Goal: Information Seeking & Learning: Understand process/instructions

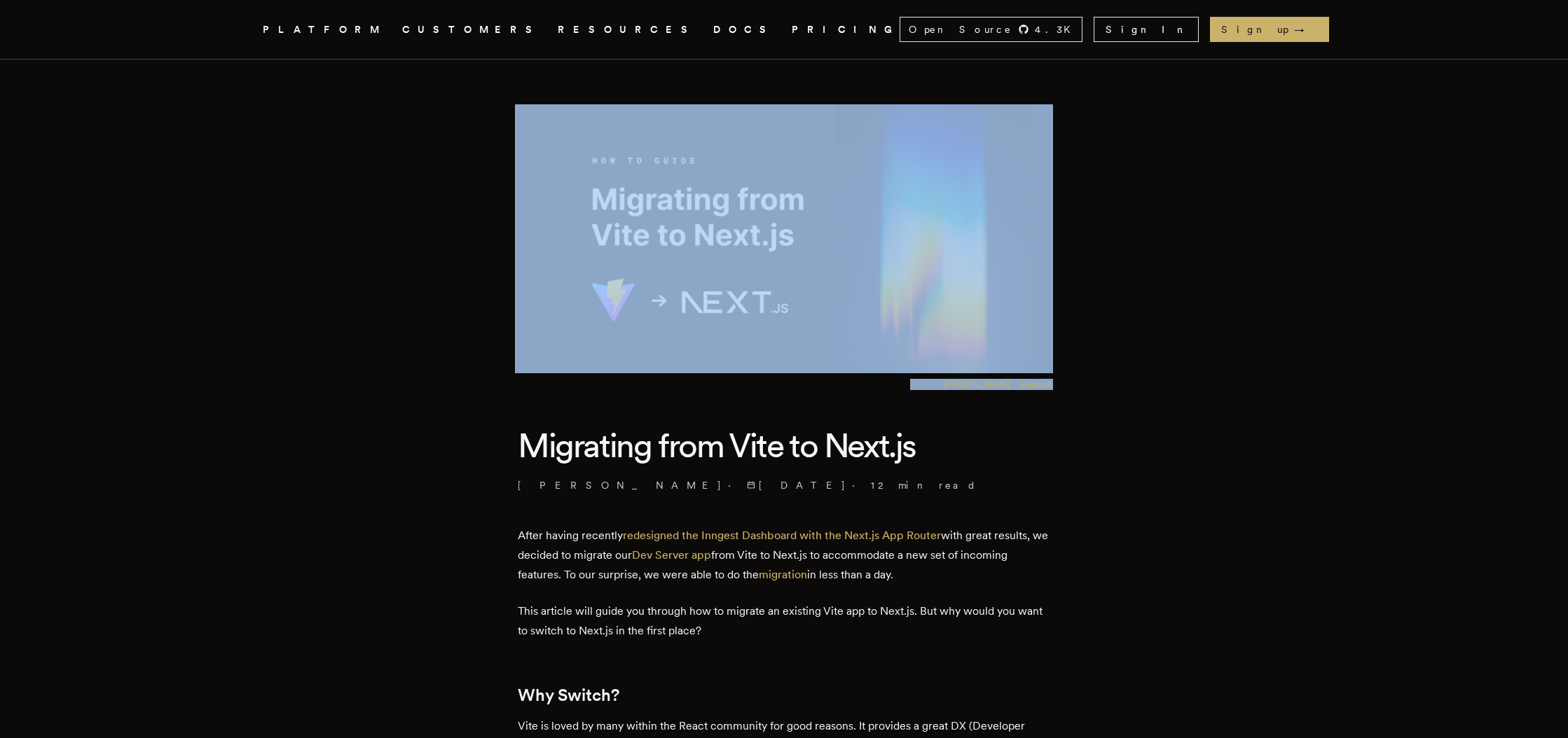
drag, startPoint x: 964, startPoint y: 388, endPoint x: 926, endPoint y: 386, distance: 38.1
click at [926, 385] on figure "Image by [PERSON_NAME] on Unsplash" at bounding box center [784, 247] width 538 height 285
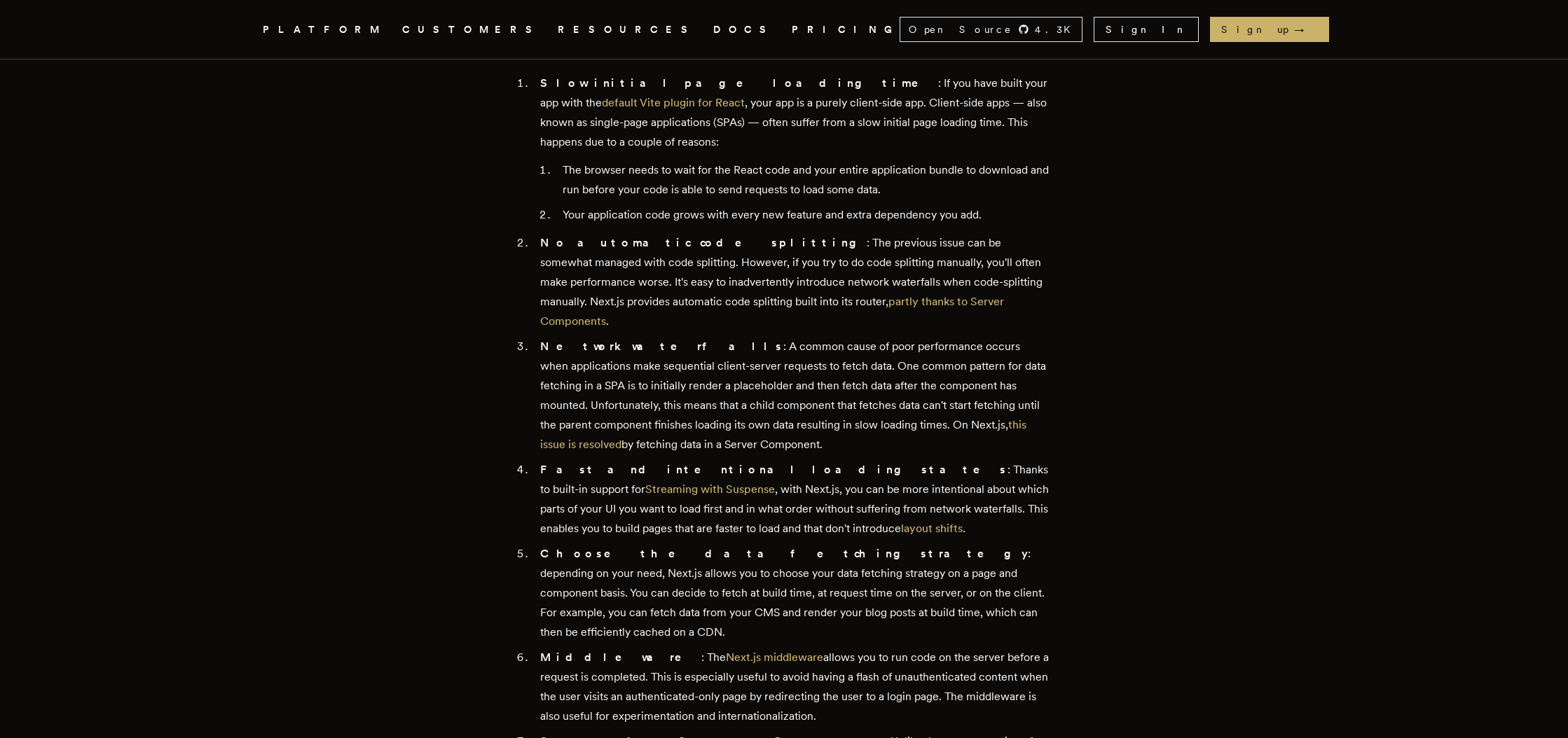
scroll to position [723, 0]
click at [665, 100] on li "Slow initial page loading time : If you have built your app with the default Vi…" at bounding box center [793, 145] width 515 height 151
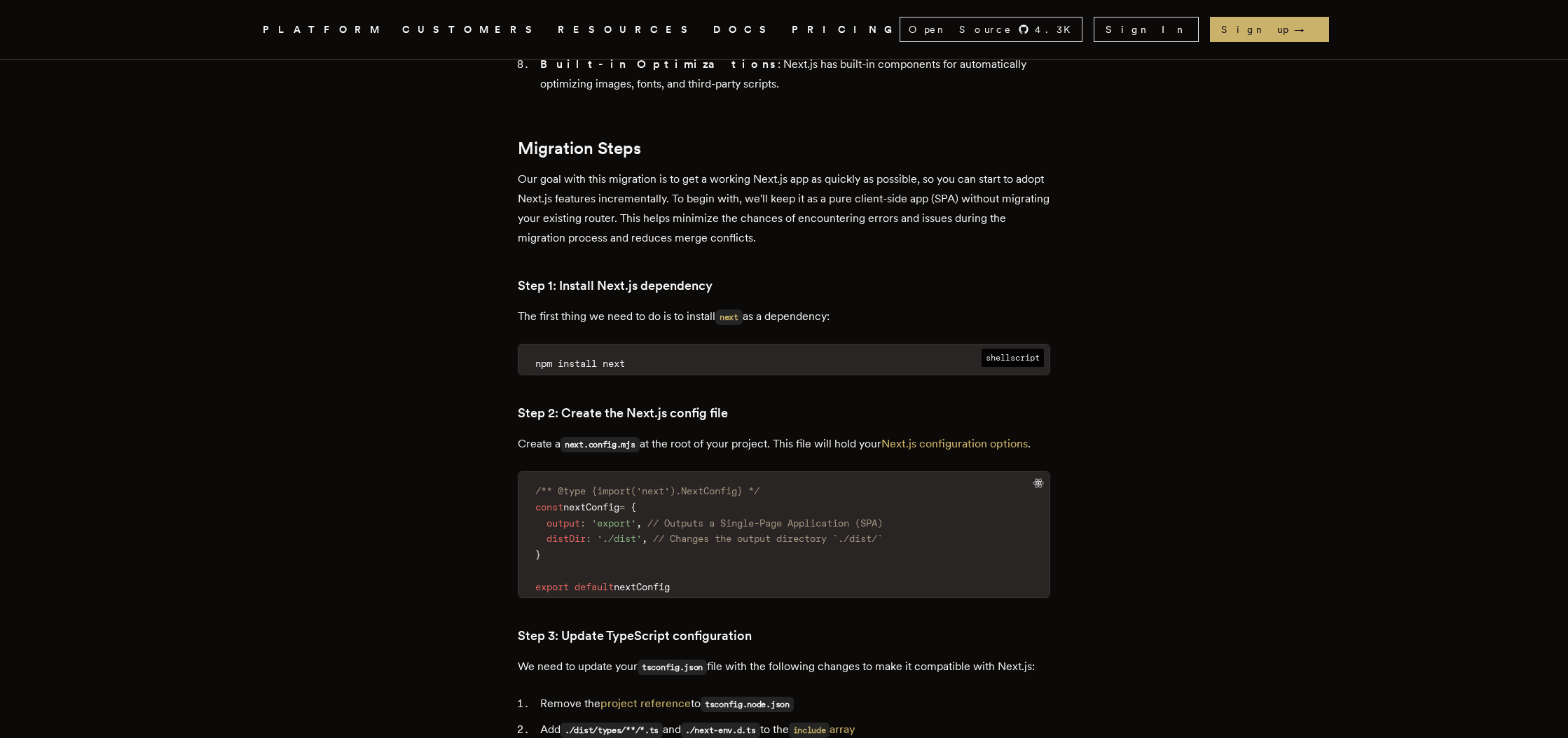
scroll to position [1454, 0]
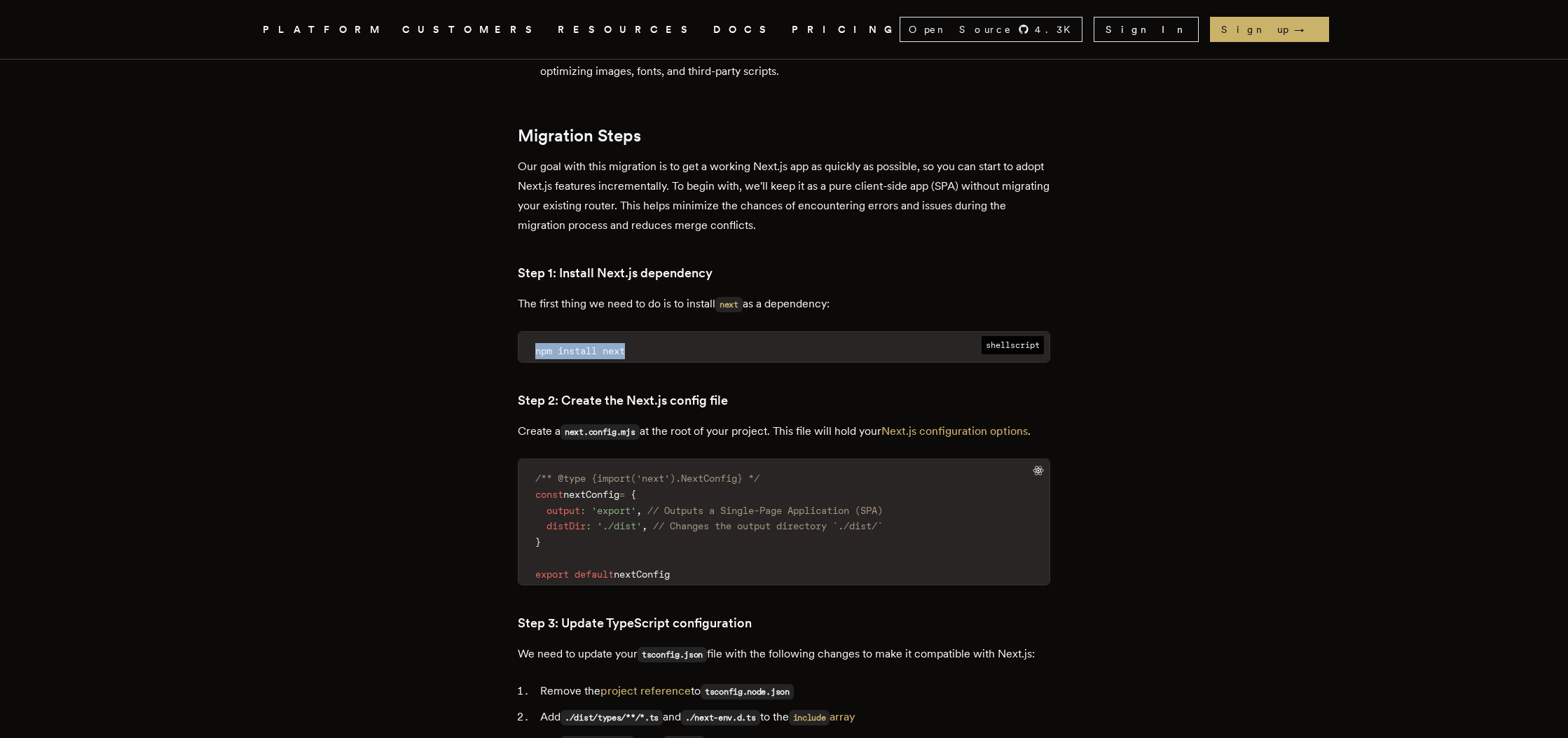
drag, startPoint x: 626, startPoint y: 293, endPoint x: 533, endPoint y: 293, distance: 93.0
click at [533, 341] on code "npm install next" at bounding box center [784, 352] width 532 height 21
copy span "npm install next"
click at [632, 425] on code "next.config.mjs" at bounding box center [600, 432] width 79 height 15
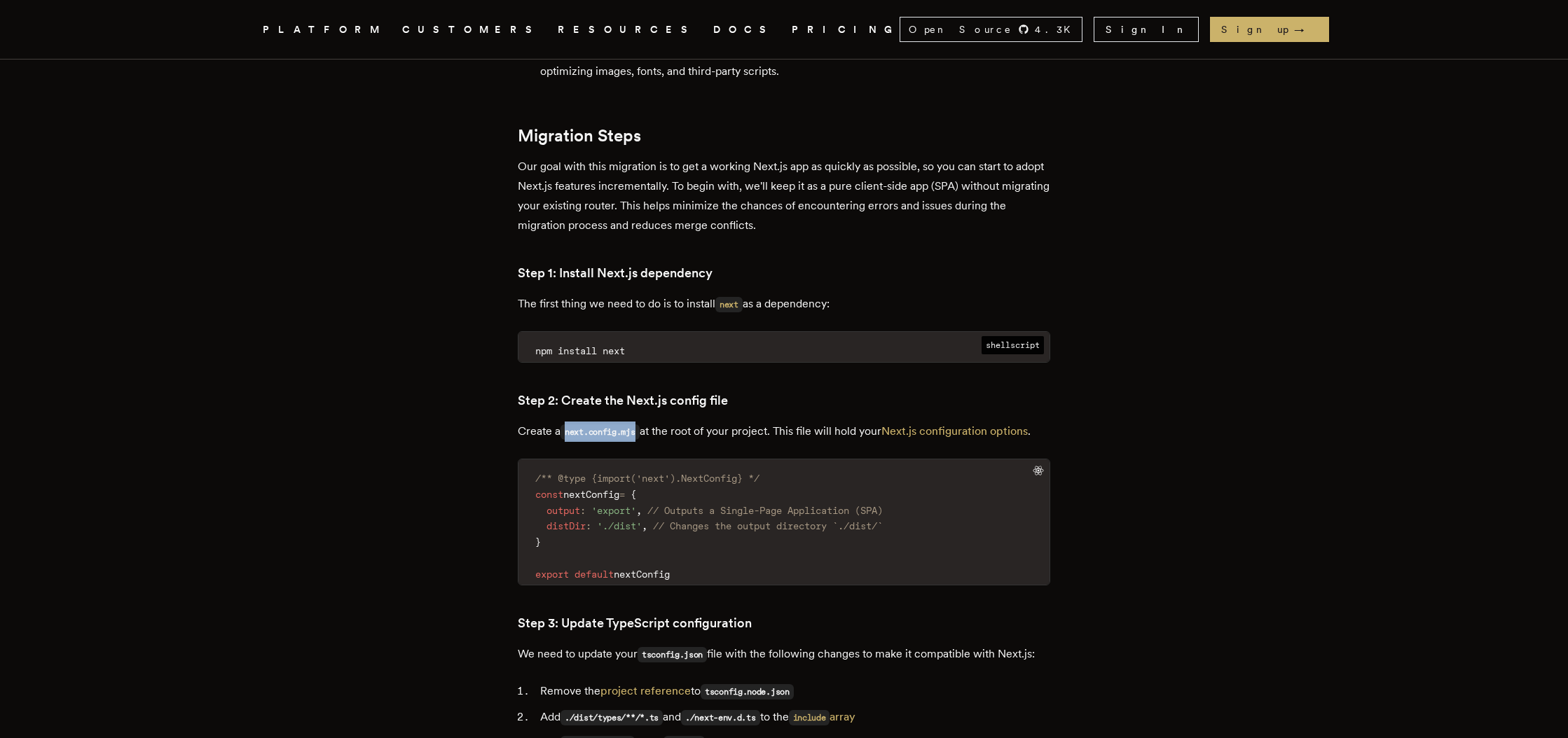
click at [589, 425] on code "next.config.mjs" at bounding box center [600, 432] width 79 height 15
click at [575, 425] on code "next.config.mjs" at bounding box center [600, 432] width 79 height 15
copy code "next.config.mjs"
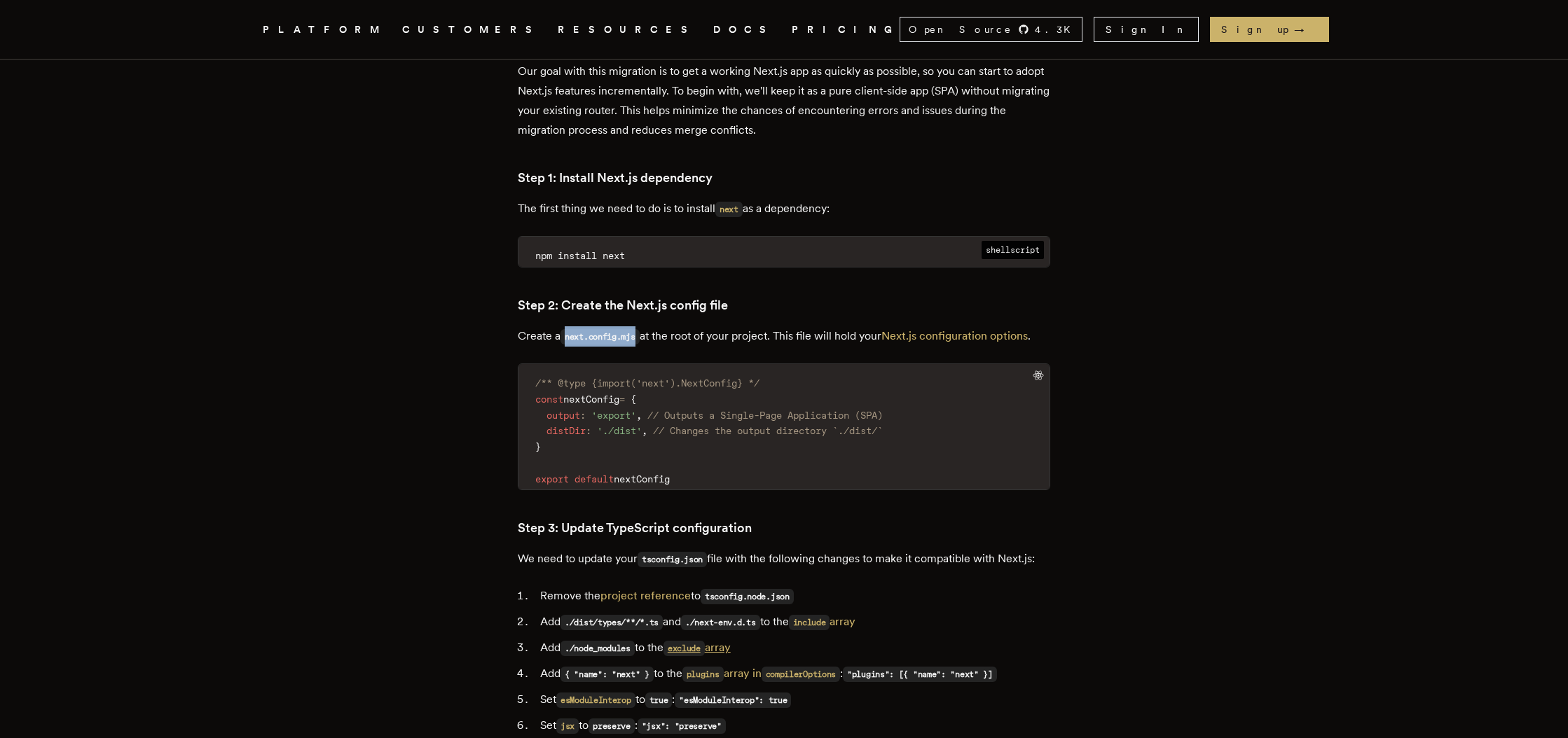
scroll to position [1565, 0]
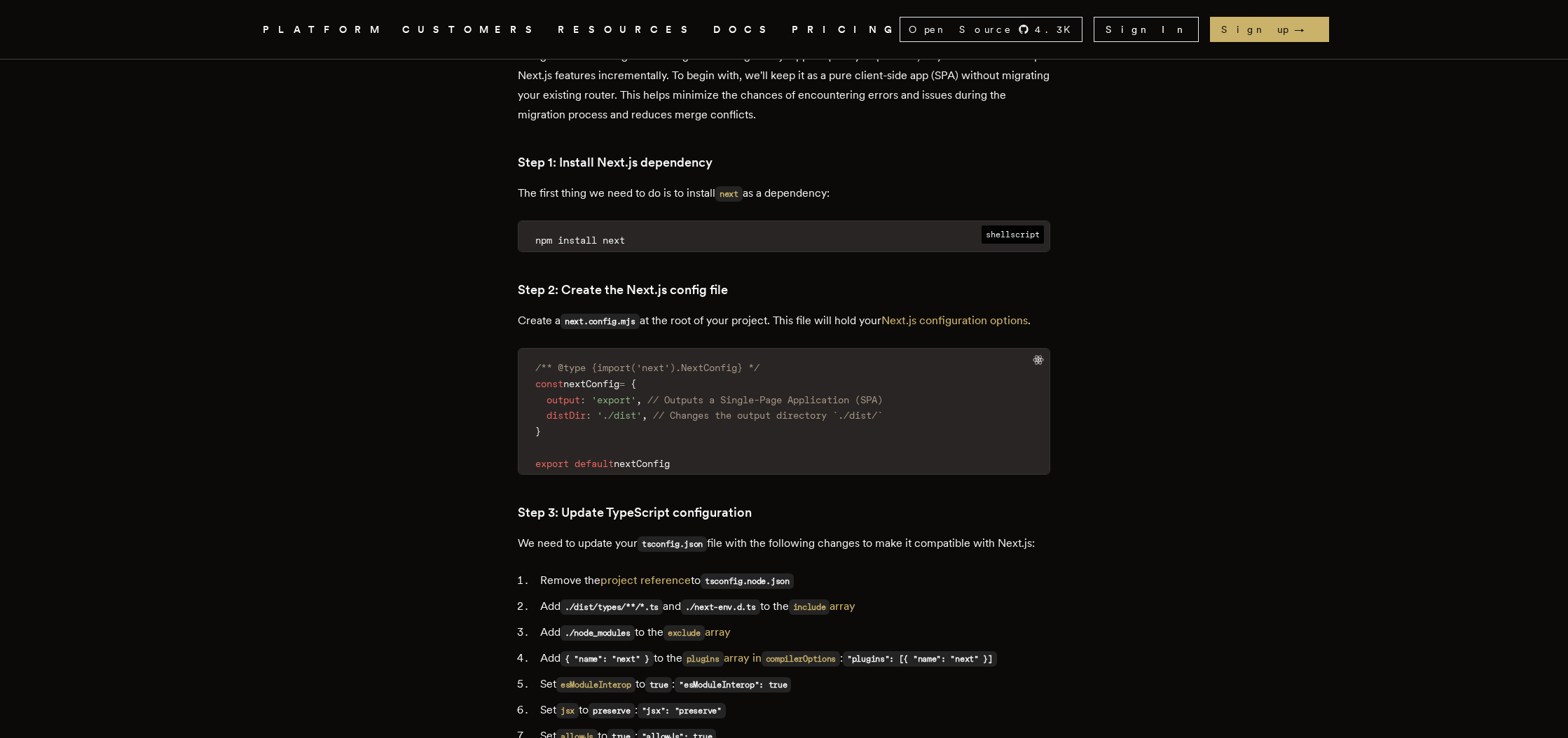
click at [546, 362] on span "/** @type {import('next').NextConfig} */" at bounding box center [647, 368] width 225 height 12
drag, startPoint x: 541, startPoint y: 311, endPoint x: 710, endPoint y: 414, distance: 197.9
click at [710, 414] on code "/** @type {import('next').NextConfig} */ const nextConfig = { output : 'export'…" at bounding box center [784, 415] width 532 height 117
copy code "/** @type {import('next').NextConfig} */ const nextConfig = { output : 'export'…"
click at [715, 411] on code "/** @type {import('next').NextConfig} */ const nextConfig = { output : 'export'…" at bounding box center [784, 415] width 532 height 117
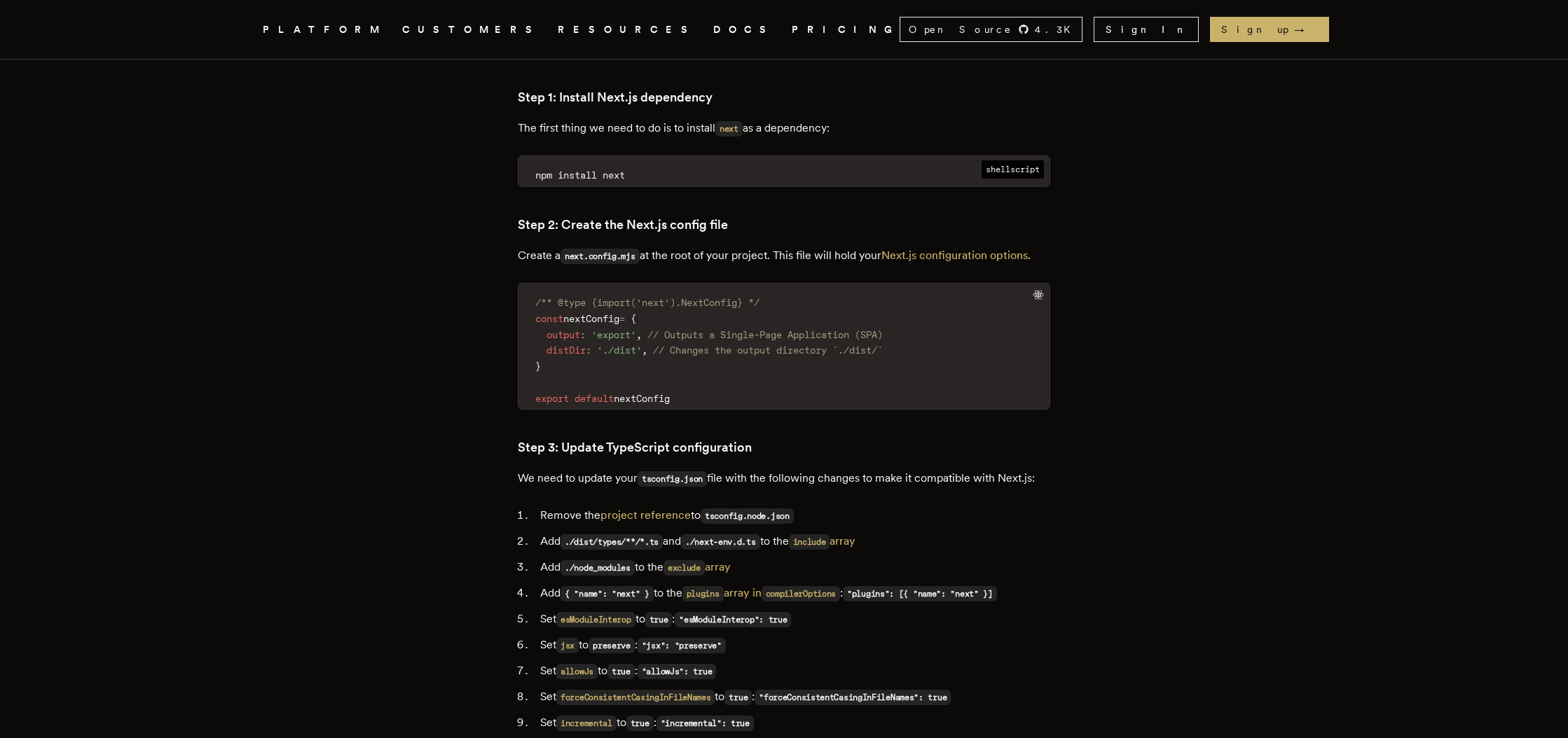
scroll to position [1631, 0]
click at [668, 470] on code "tsconfig.json" at bounding box center [673, 477] width 70 height 15
click at [667, 470] on code "tsconfig.json" at bounding box center [673, 477] width 70 height 15
click at [703, 470] on code "tsconfig.json" at bounding box center [673, 477] width 70 height 15
copy code "tsconfig.json"
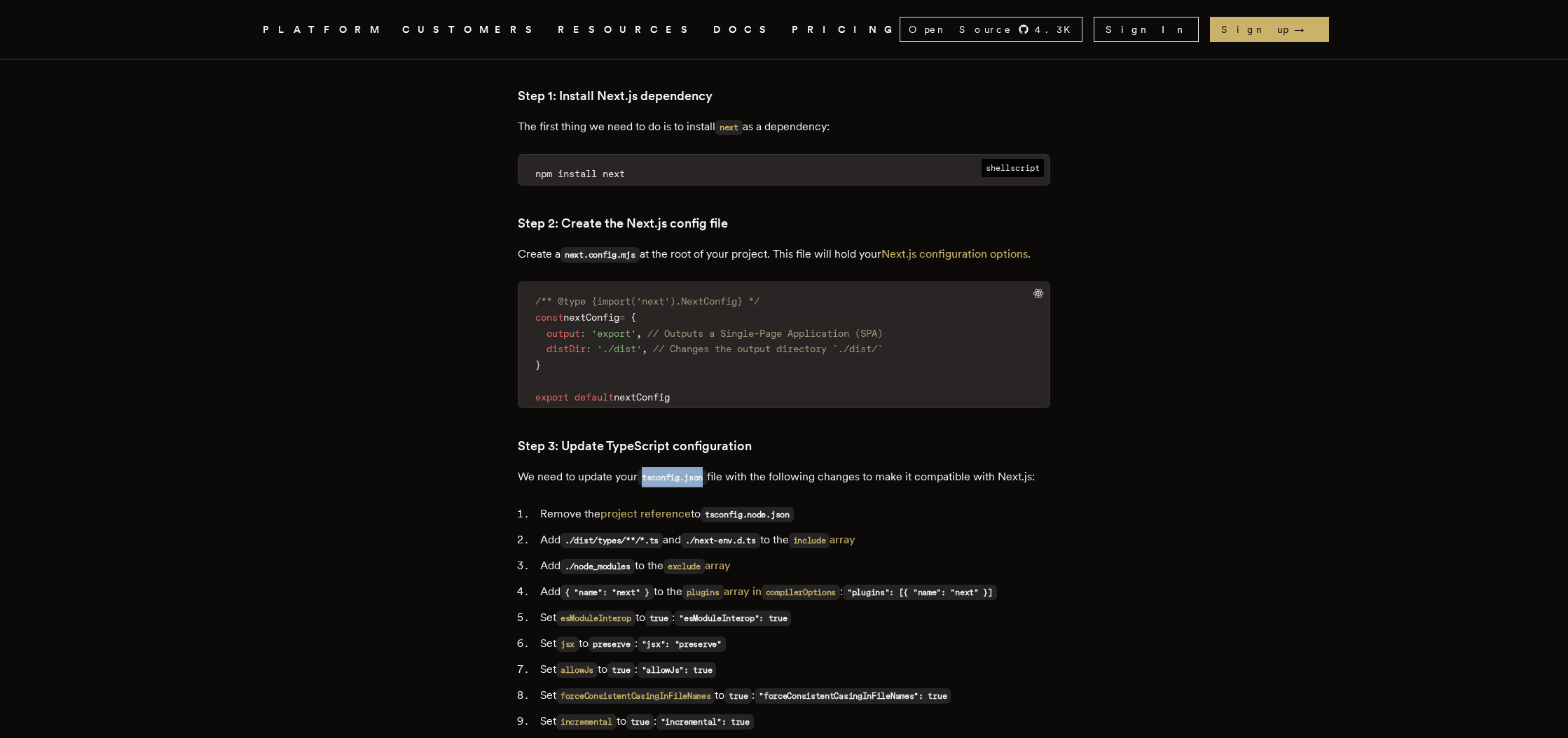
scroll to position [1669, 0]
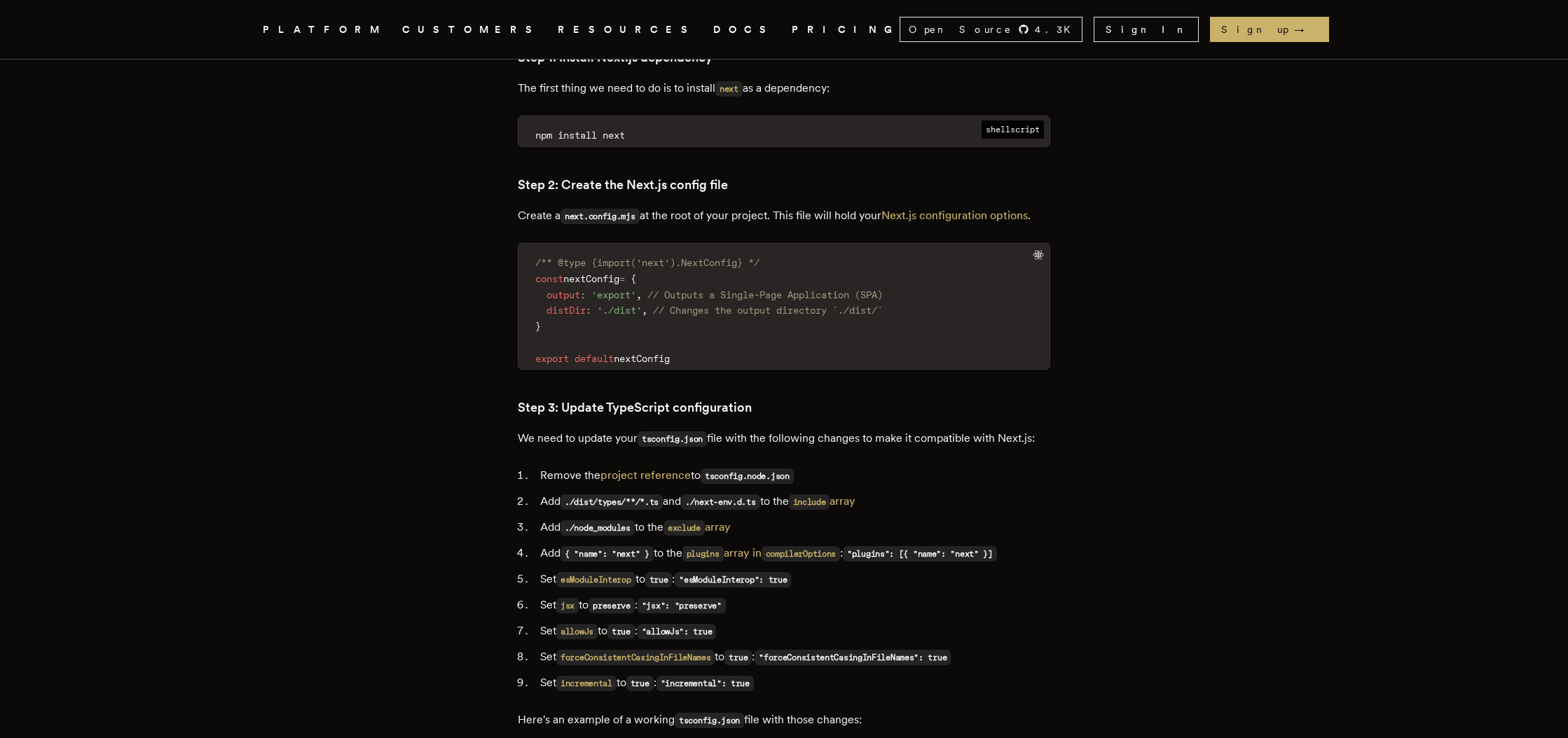
click at [726, 469] on code "tsconfig.node.json" at bounding box center [747, 476] width 93 height 15
drag, startPoint x: 726, startPoint y: 437, endPoint x: 753, endPoint y: 437, distance: 27.0
click at [727, 469] on code "tsconfig.node.json" at bounding box center [747, 476] width 93 height 15
click at [777, 469] on code "tsconfig.node.json" at bounding box center [747, 476] width 93 height 15
click at [790, 469] on code "tsconfig.node.json" at bounding box center [747, 476] width 93 height 15
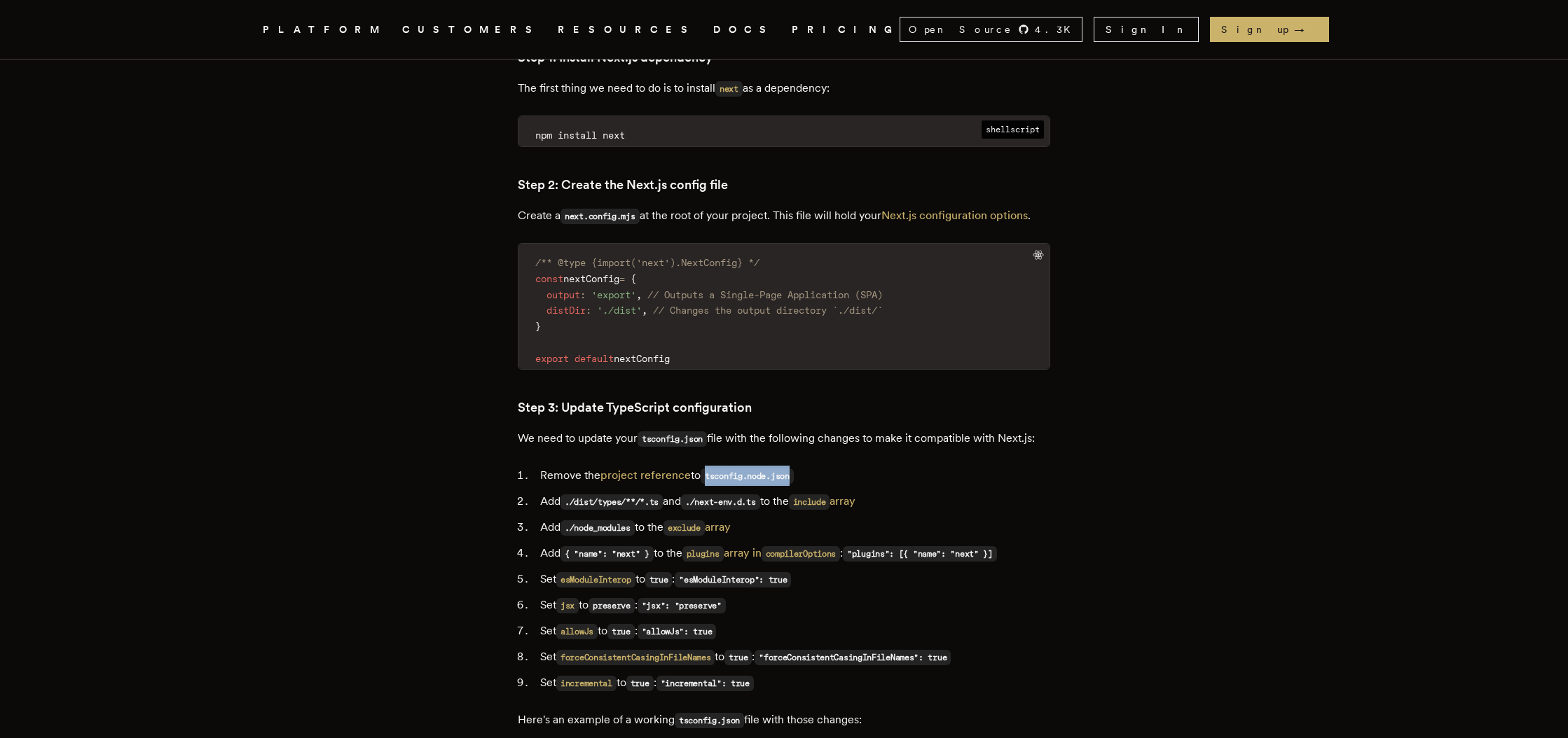
copy code "tsconfig.node.json"
drag, startPoint x: 585, startPoint y: 466, endPoint x: 674, endPoint y: 465, distance: 89.0
click at [663, 495] on code "./dist/types/**/*.ts" at bounding box center [611, 502] width 102 height 15
click at [828, 495] on code "include" at bounding box center [810, 502] width 41 height 15
click at [757, 495] on code "./next-env.d.ts" at bounding box center [720, 502] width 79 height 15
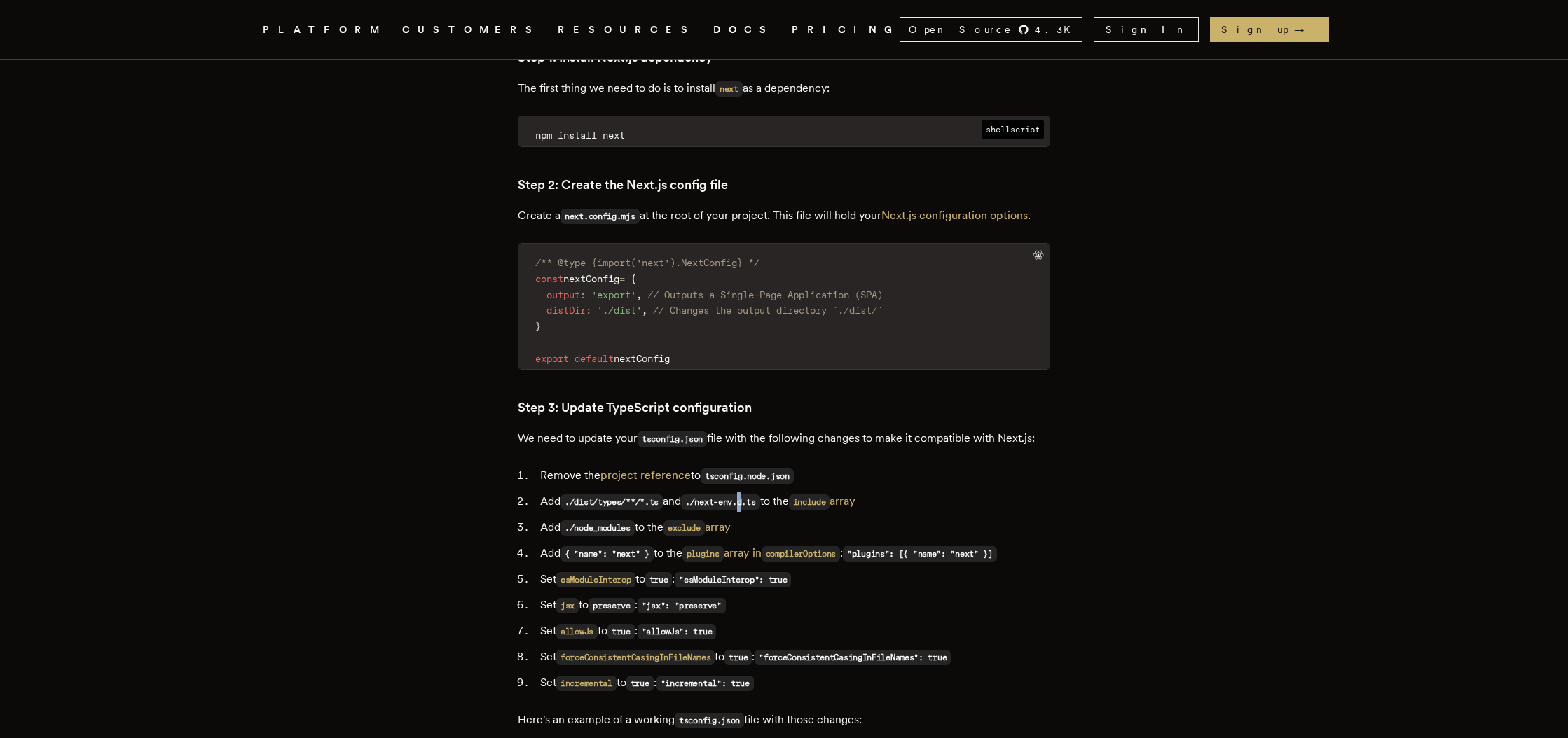
click at [757, 495] on code "./next-env.d.ts" at bounding box center [720, 502] width 79 height 15
drag, startPoint x: 965, startPoint y: 468, endPoint x: 861, endPoint y: 460, distance: 104.3
click at [964, 492] on li "Add ./dist/types/**/*.ts and ./next-env.d.ts to the include array" at bounding box center [793, 502] width 515 height 21
click at [831, 495] on code "include" at bounding box center [810, 502] width 41 height 15
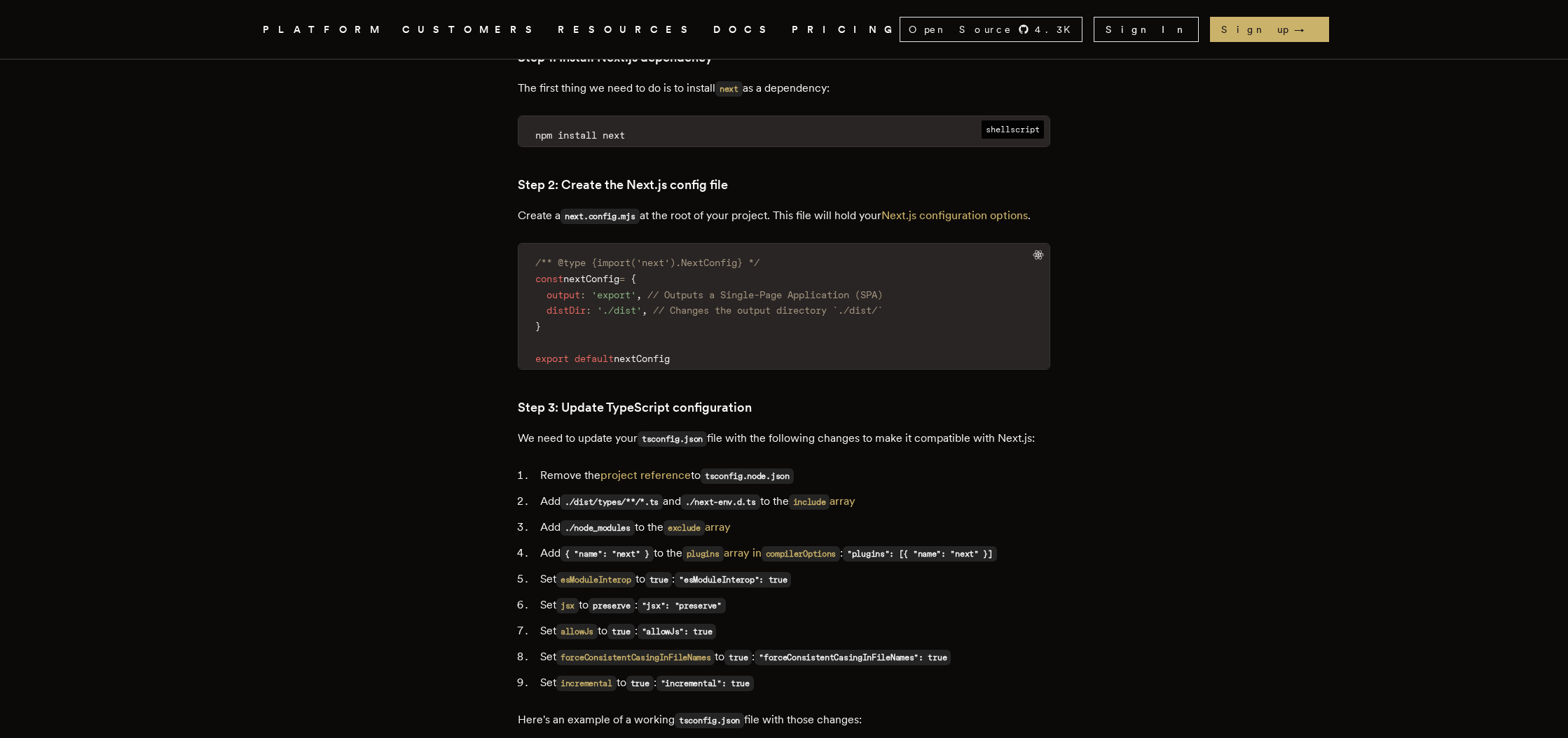
click at [663, 495] on code "./dist/types/**/*.ts" at bounding box center [611, 502] width 102 height 15
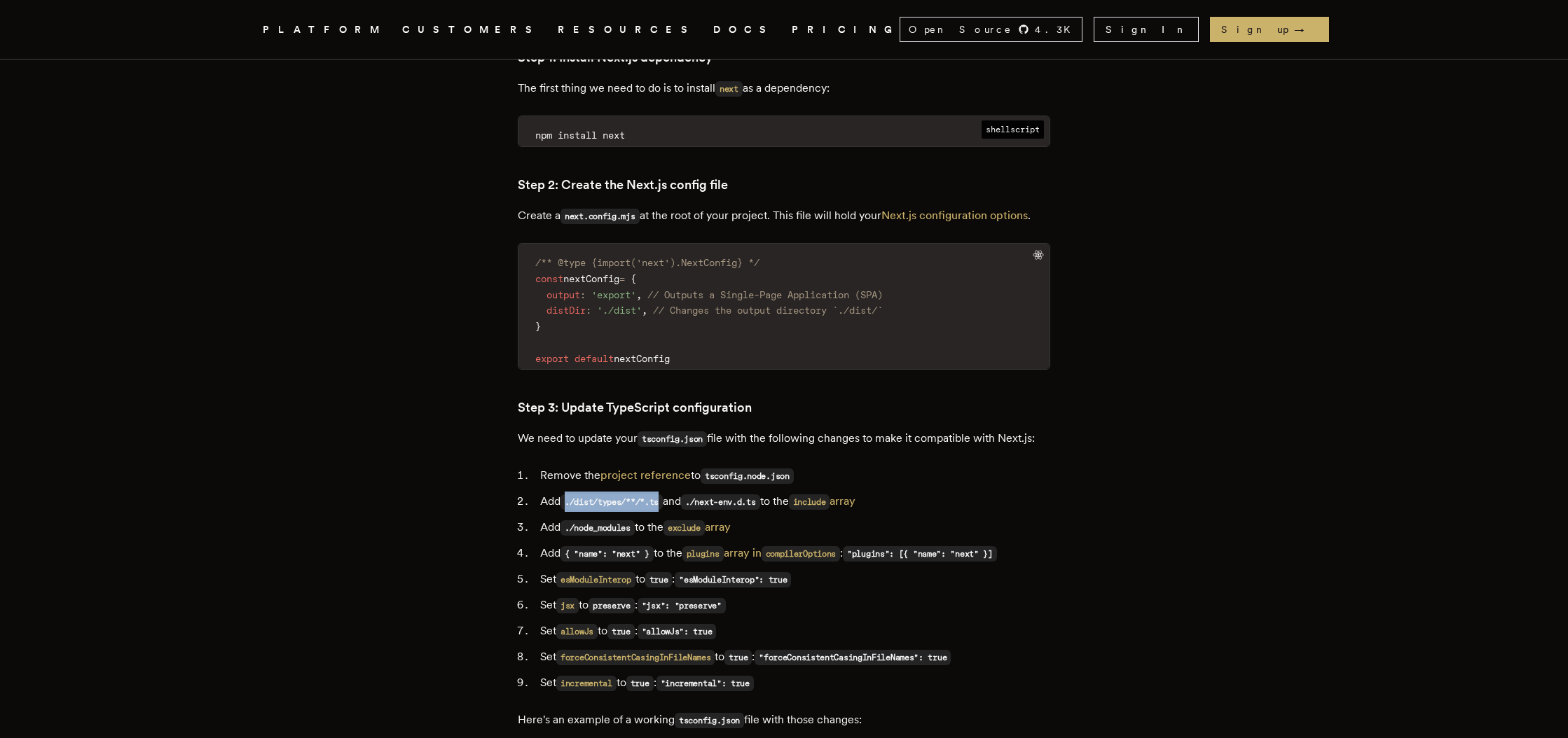
drag, startPoint x: 657, startPoint y: 464, endPoint x: 572, endPoint y: 466, distance: 85.0
click at [572, 495] on code "./dist/types/**/*.ts" at bounding box center [611, 502] width 102 height 15
copy code "./dist/types/**/*.ts"
drag, startPoint x: 704, startPoint y: 467, endPoint x: 773, endPoint y: 465, distance: 69.0
click at [761, 495] on code "./next-env.d.ts" at bounding box center [720, 502] width 79 height 15
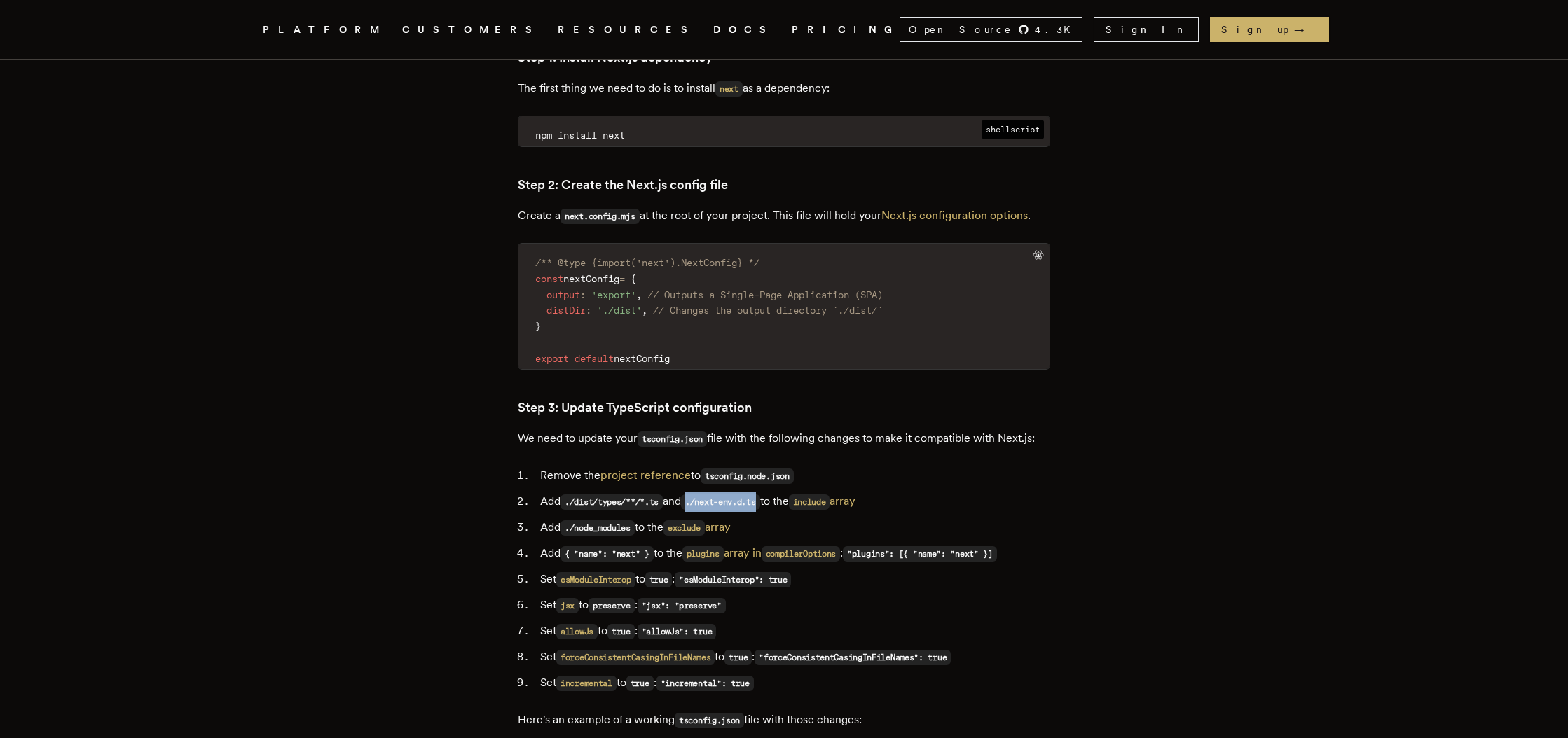
copy code "./next-env.d.ts"
drag, startPoint x: 573, startPoint y: 496, endPoint x: 642, endPoint y: 499, distance: 69.1
click at [635, 521] on code "./node_modules" at bounding box center [597, 528] width 74 height 15
copy code "./node_modules"
click at [724, 521] on link "exclude array" at bounding box center [697, 527] width 67 height 13
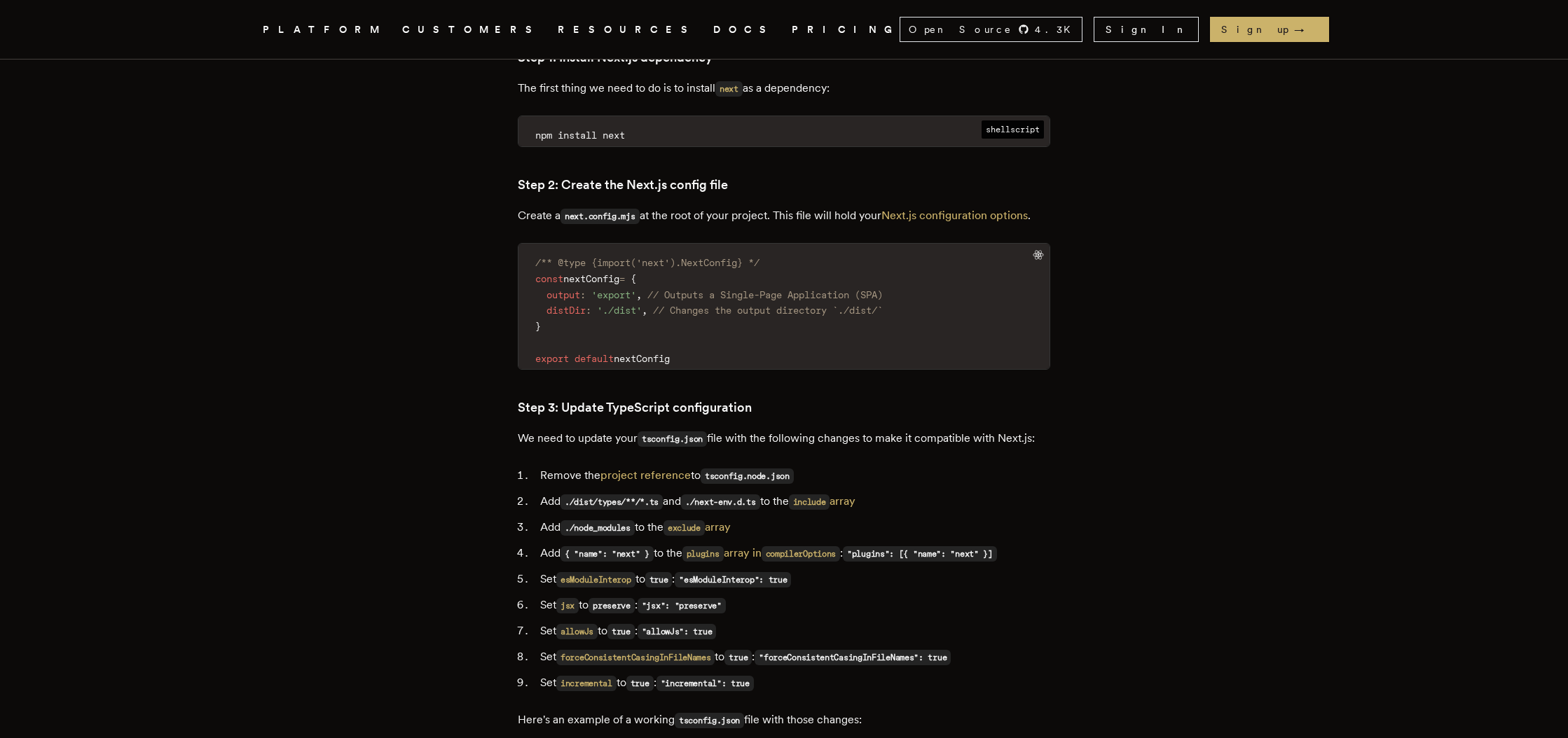
click at [612, 521] on code "./node_modules" at bounding box center [597, 528] width 74 height 15
click at [626, 521] on code "./node_modules" at bounding box center [597, 528] width 74 height 15
drag, startPoint x: 645, startPoint y: 492, endPoint x: 570, endPoint y: 494, distance: 75.0
click at [570, 518] on li "Add ./node_modules to the exclude array" at bounding box center [793, 528] width 515 height 21
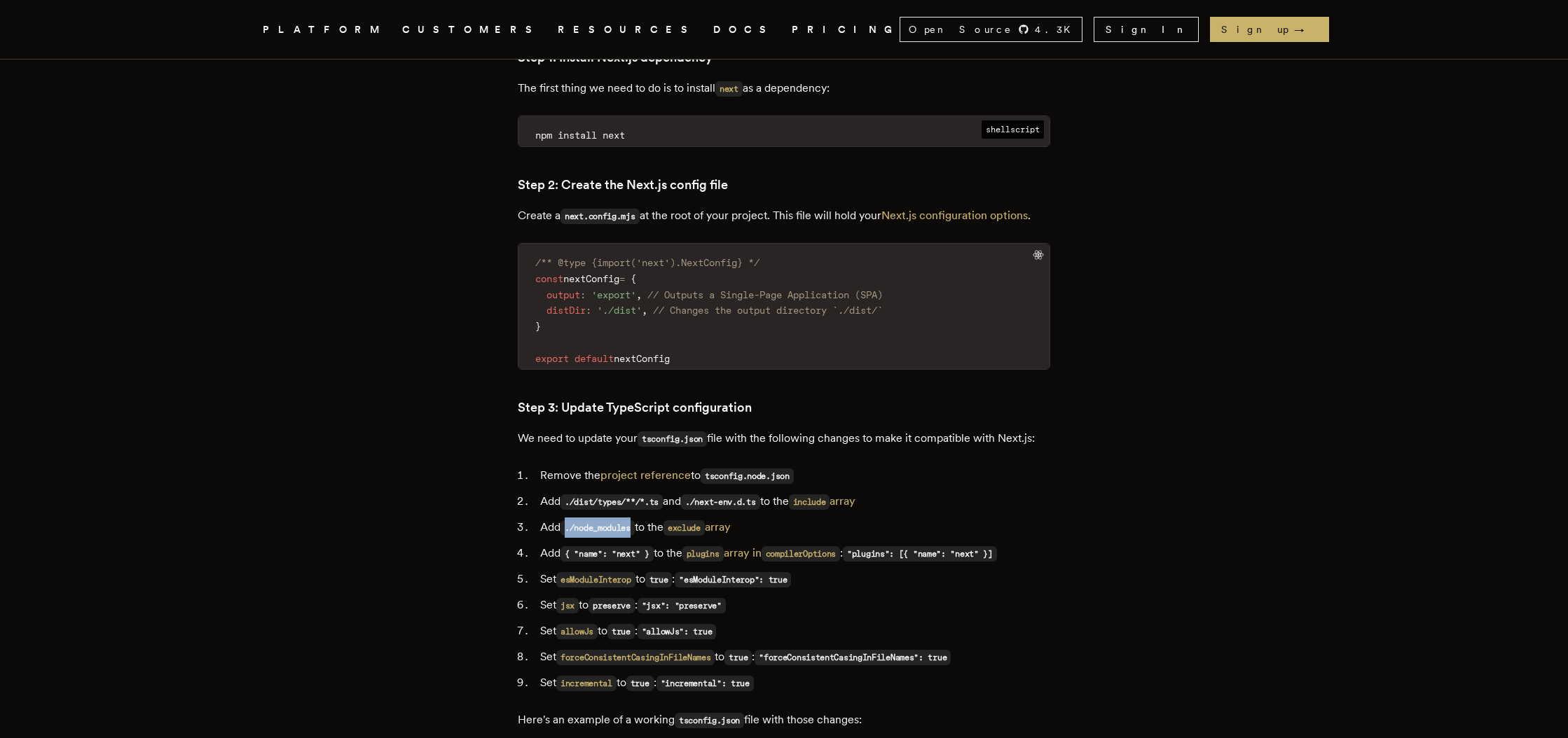
copy code "./node_modules"
click at [581, 547] on code "{ "name": "next" }" at bounding box center [607, 554] width 93 height 15
drag, startPoint x: 575, startPoint y: 522, endPoint x: 659, endPoint y: 522, distance: 84.0
click at [654, 547] on code "{ "name": "next" }" at bounding box center [607, 554] width 93 height 15
copy code "{ "name": "next" }"
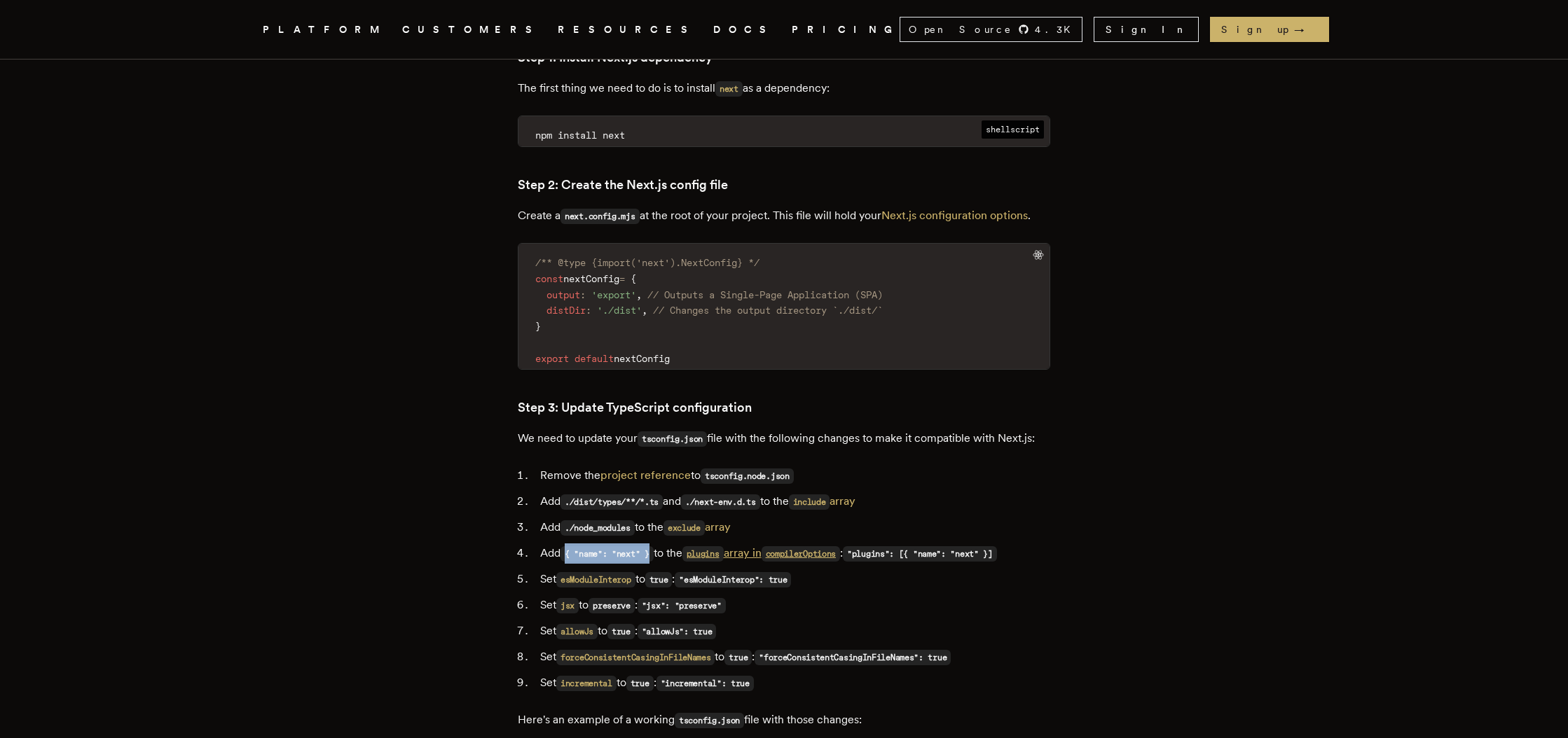
click at [841, 547] on code "compilerOptions" at bounding box center [801, 554] width 79 height 15
click at [976, 547] on code ""plugins": [{ "name": "next" }]" at bounding box center [920, 554] width 154 height 15
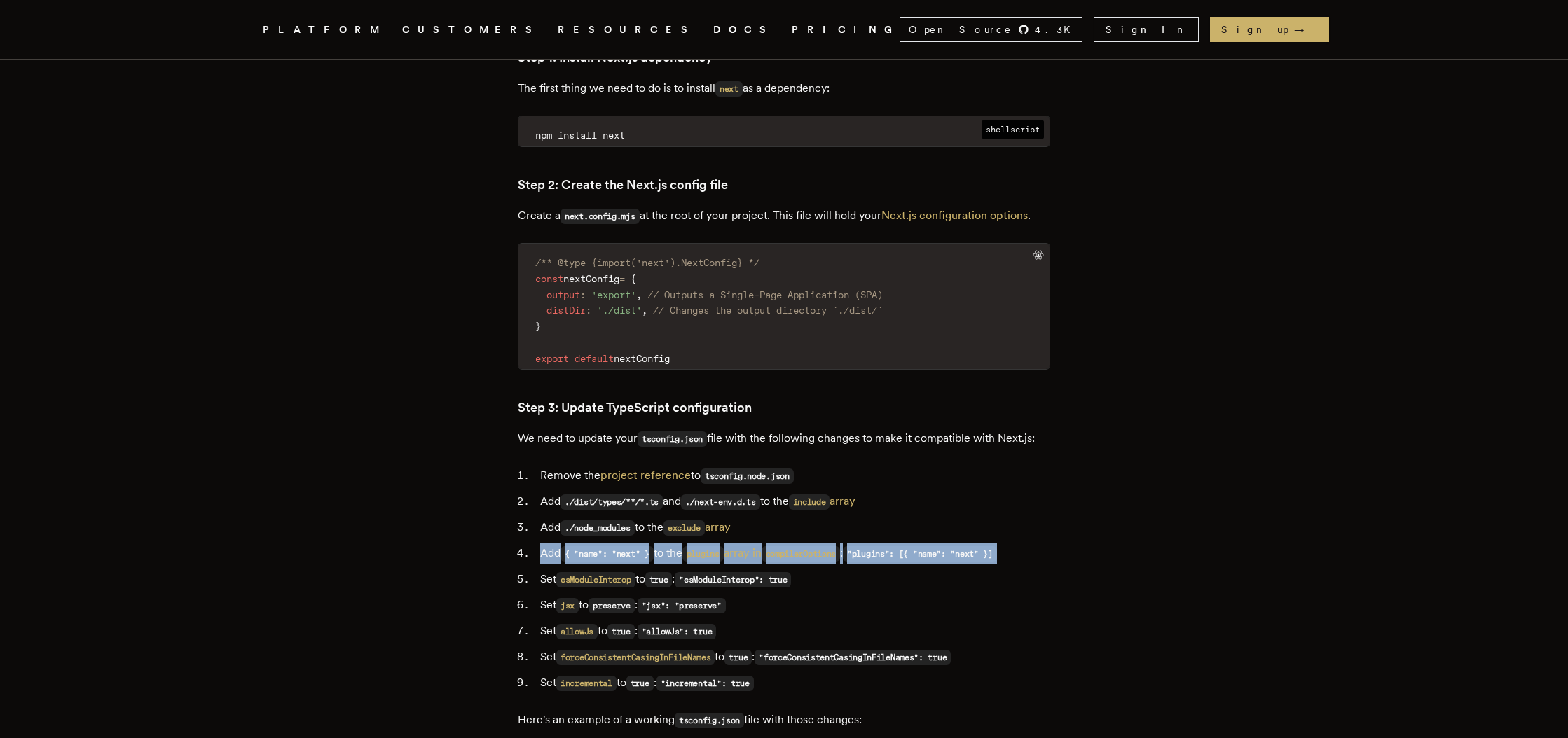
click at [976, 547] on code ""plugins": [{ "name": "next" }]" at bounding box center [920, 554] width 154 height 15
click at [993, 547] on code ""plugins": [{ "name": "next" }]" at bounding box center [920, 554] width 154 height 15
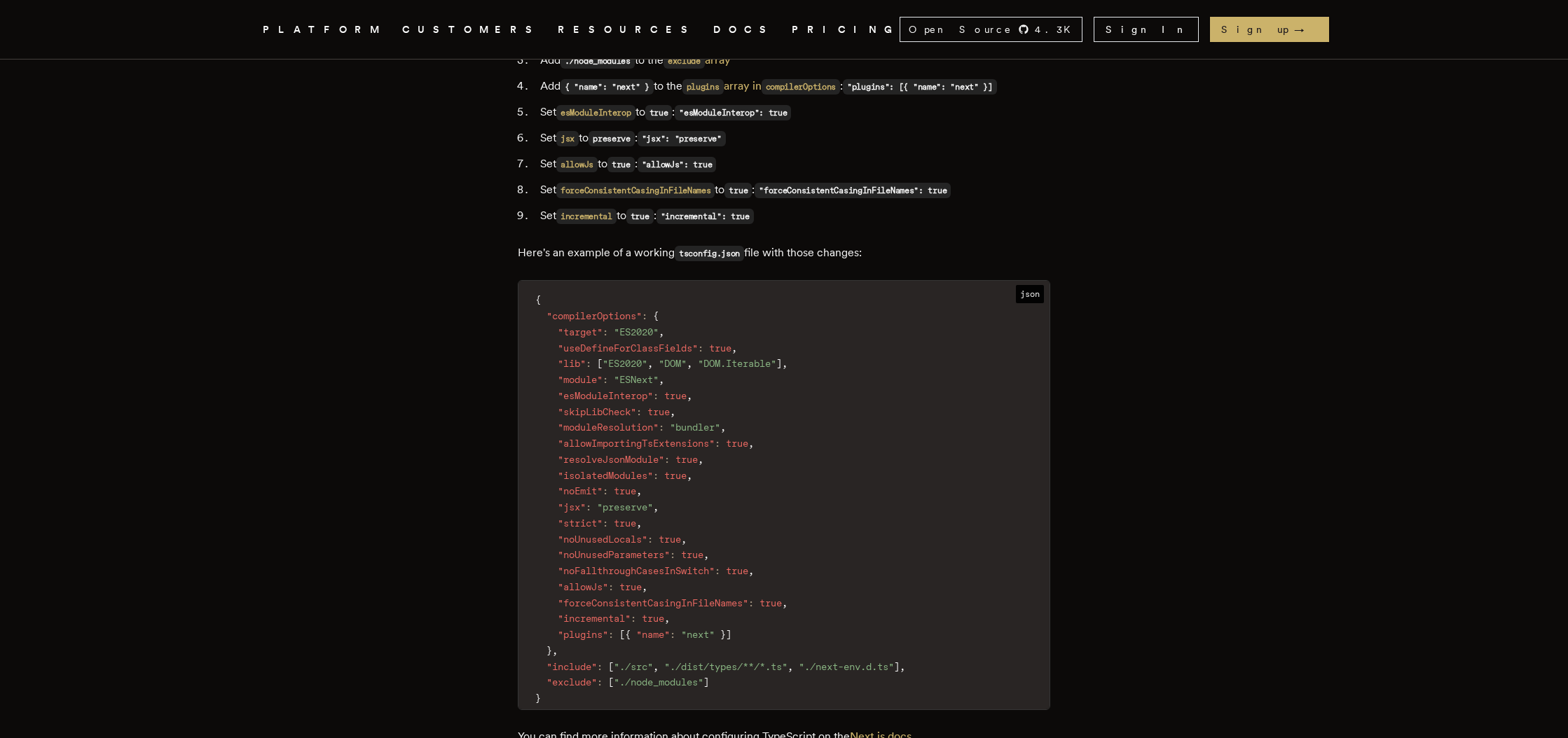
scroll to position [2142, 0]
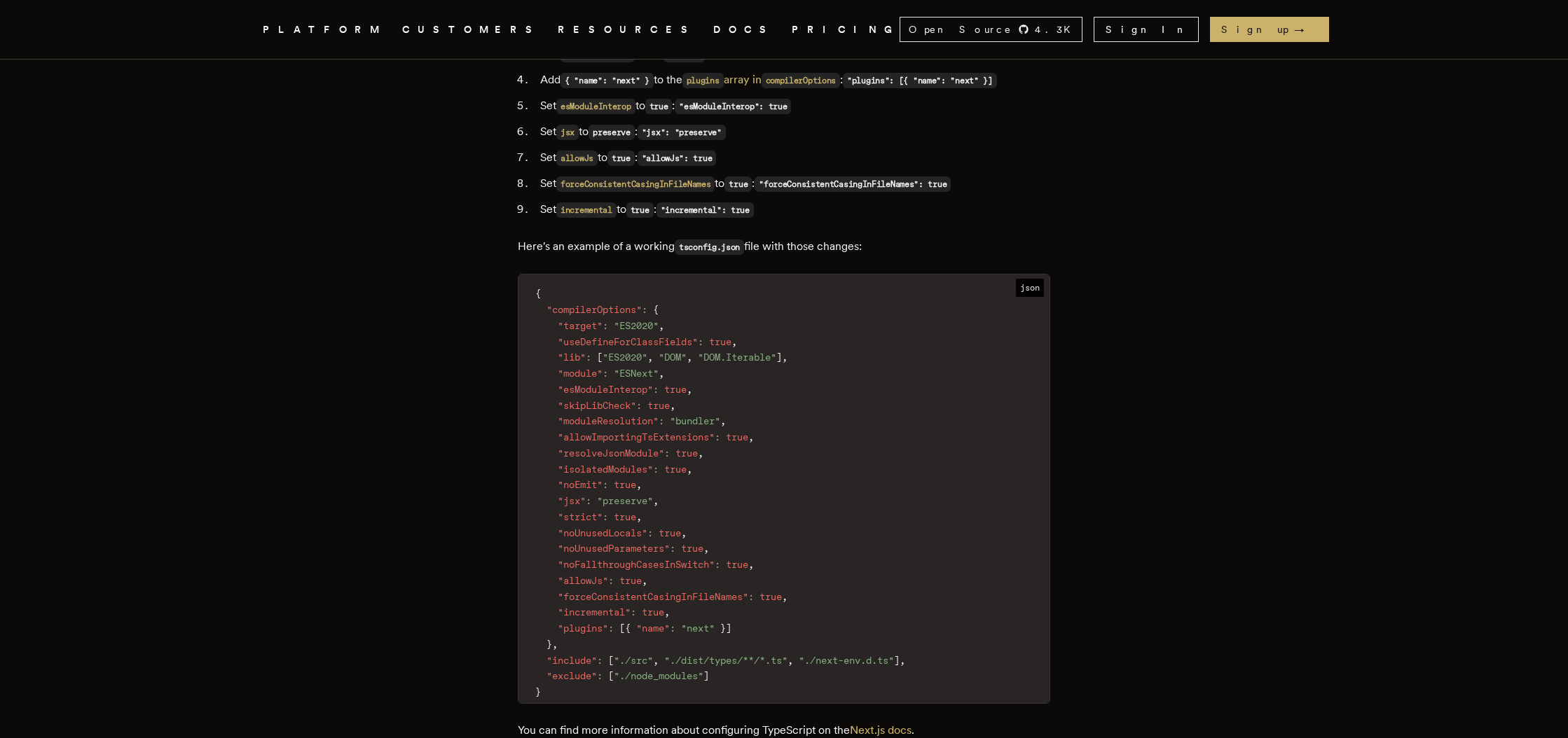
click at [748, 559] on span "true" at bounding box center [737, 564] width 22 height 12
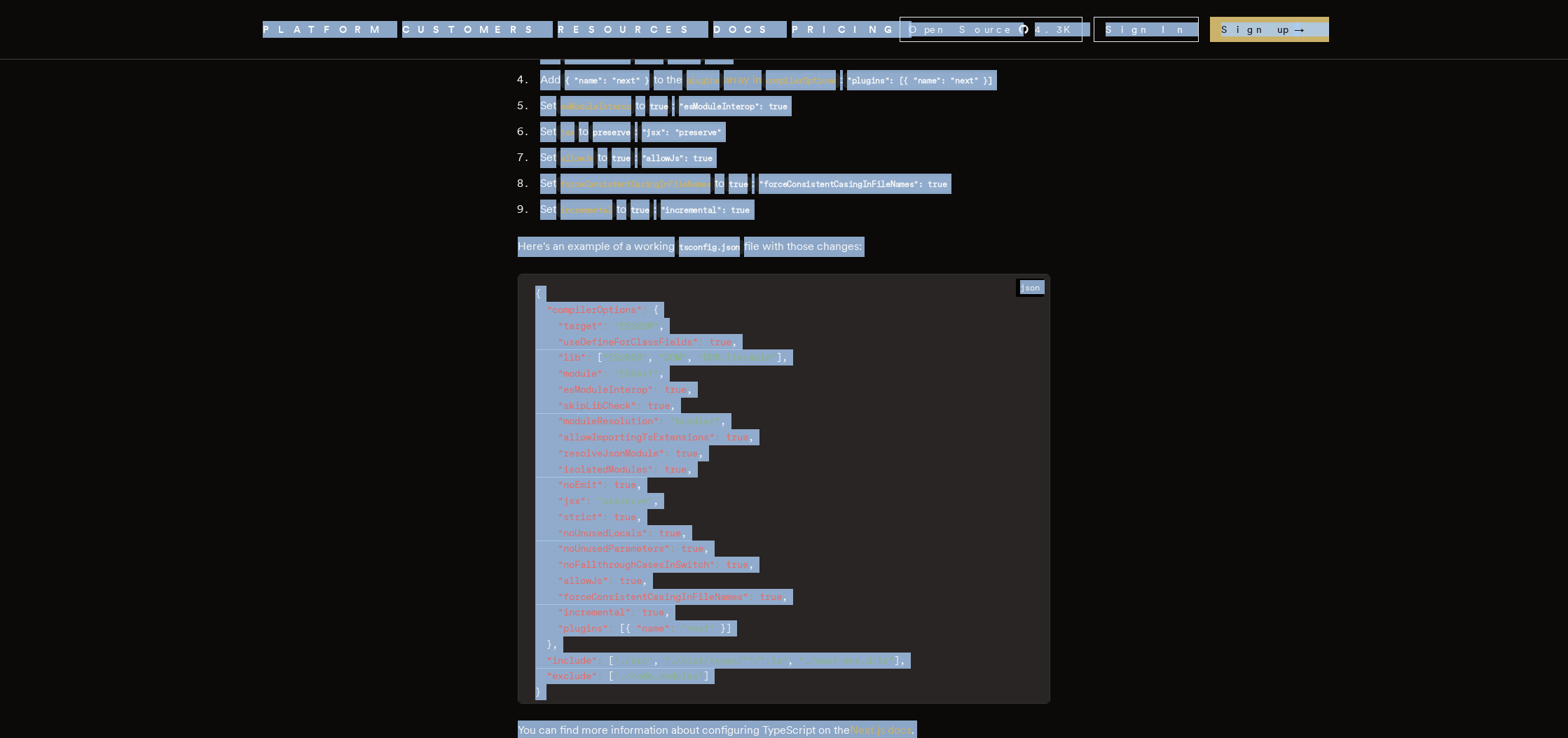
click at [771, 540] on code "{ "compilerOptions" : { "target" : "ES2020" , "useDefineForClassFields" : true …" at bounding box center [784, 493] width 532 height 420
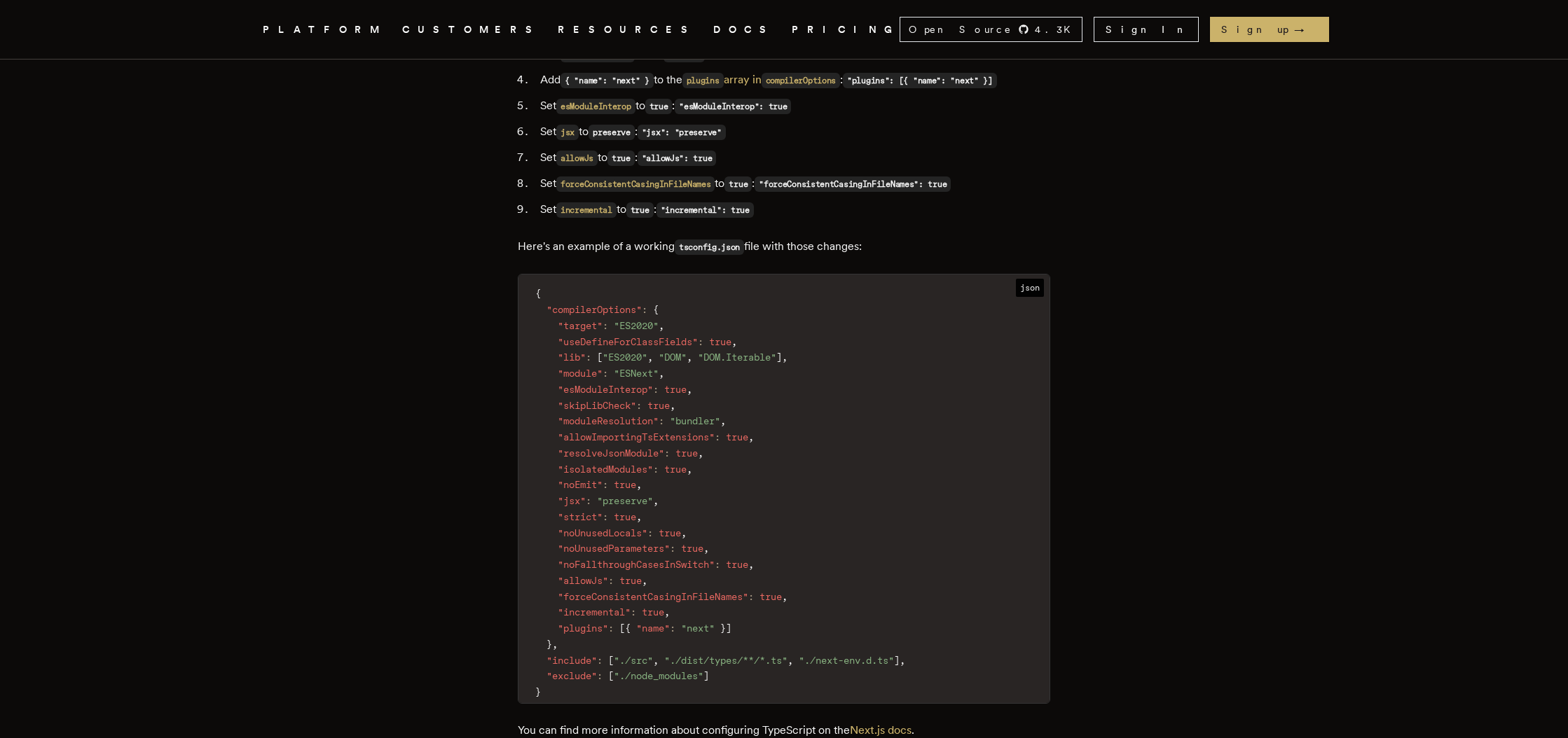
click at [1019, 279] on span "json" at bounding box center [1029, 288] width 28 height 18
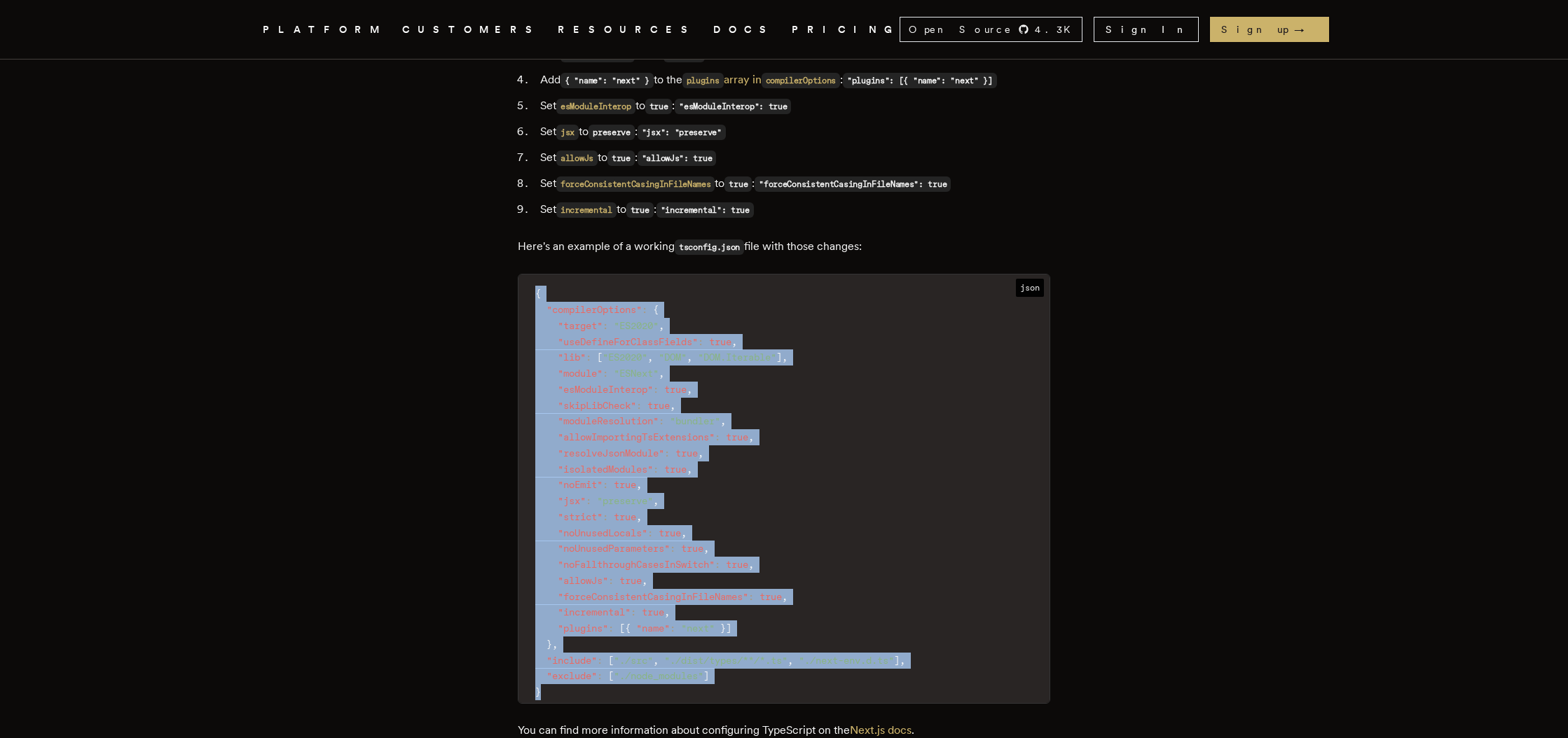
drag, startPoint x: 541, startPoint y: 259, endPoint x: 560, endPoint y: 655, distance: 396.5
click at [560, 655] on code "{ "compilerOptions" : { "target" : "ES2020" , "useDefineForClassFields" : true …" at bounding box center [784, 493] width 532 height 420
click at [719, 490] on code "{ "compilerOptions" : { "target" : "ES2020" , "useDefineForClassFields" : true …" at bounding box center [784, 493] width 532 height 420
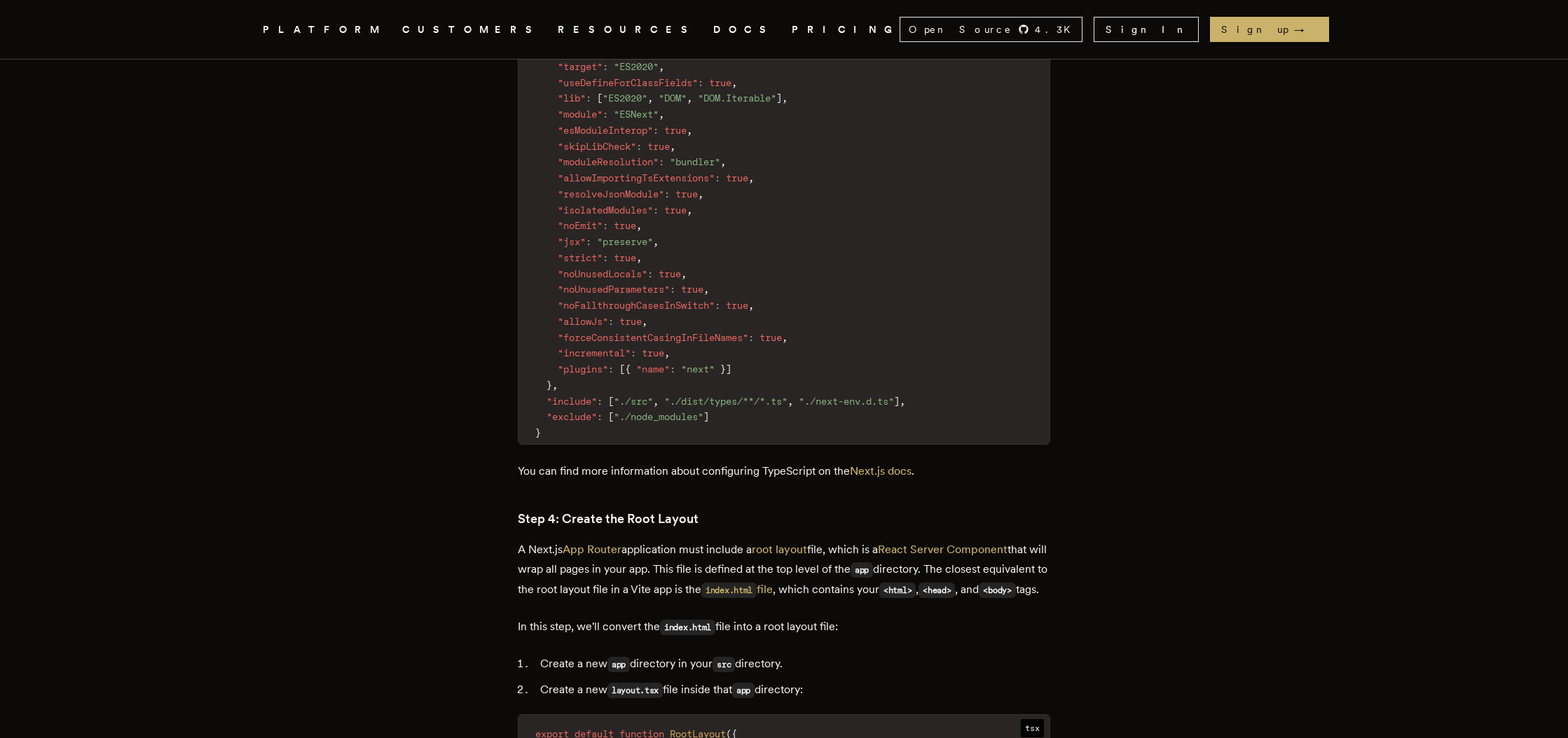
scroll to position [2488, 0]
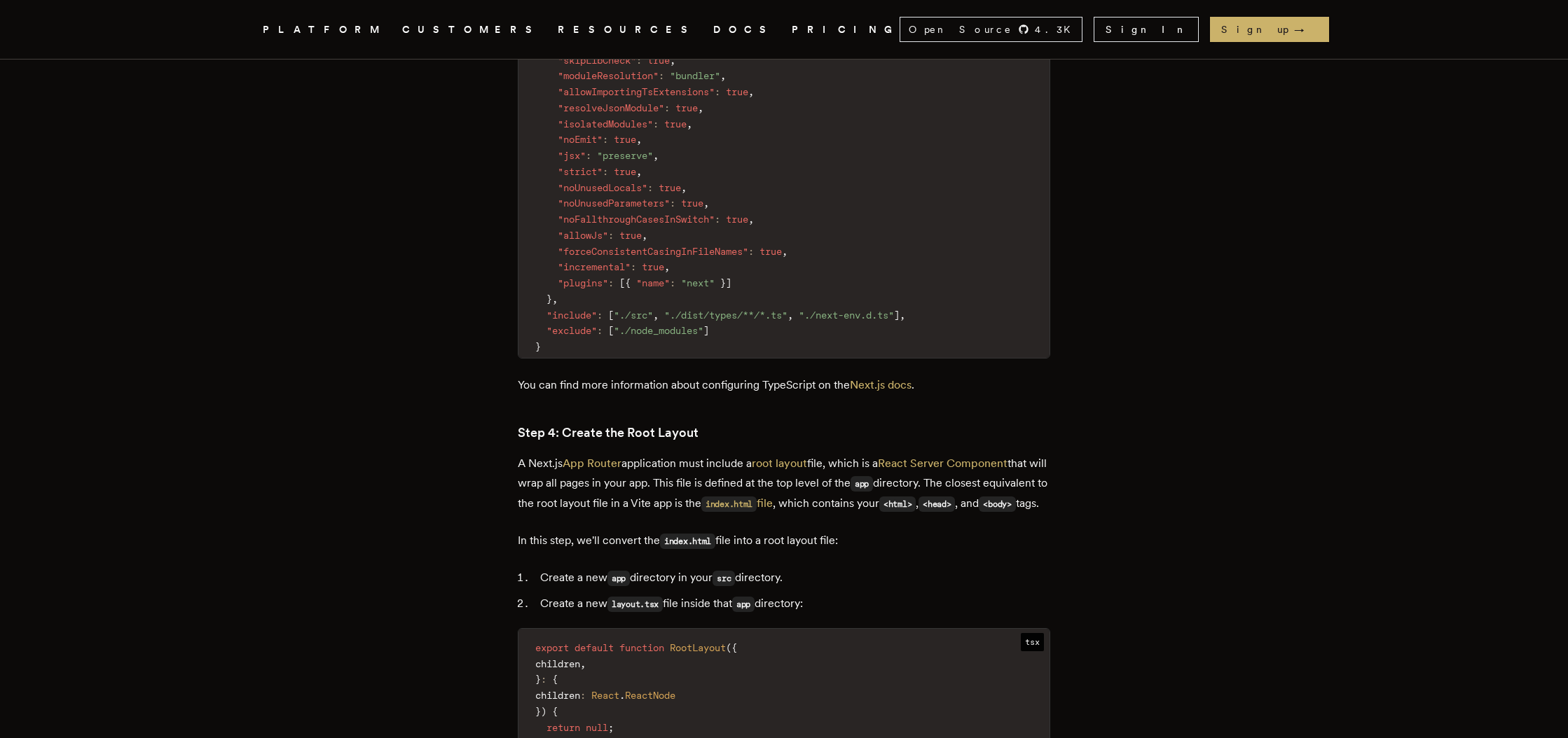
click at [644, 376] on p "You can find more information about configuring TypeScript on the Next.js docs ." at bounding box center [784, 386] width 533 height 20
click at [753, 376] on p "You can find more information about configuring TypeScript on the Next.js docs ." at bounding box center [784, 386] width 533 height 20
click at [586, 423] on h3 "Step 4: Create the Root Layout" at bounding box center [784, 433] width 533 height 20
drag, startPoint x: 586, startPoint y: 399, endPoint x: 618, endPoint y: 399, distance: 32.0
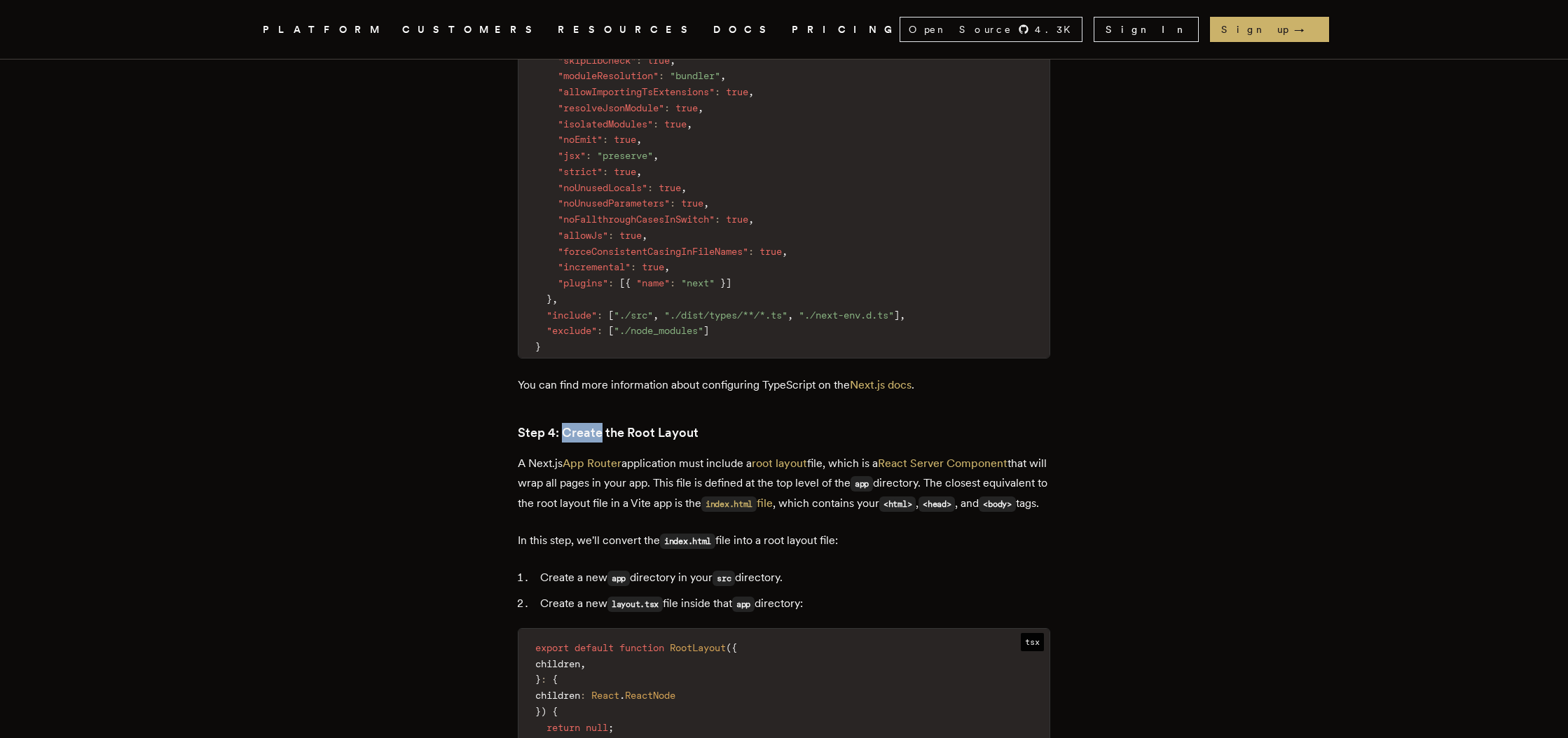
click at [588, 423] on h3 "Step 4: Create the Root Layout" at bounding box center [784, 433] width 533 height 20
click at [700, 423] on h3 "Step 4: Create the Root Layout" at bounding box center [784, 433] width 533 height 20
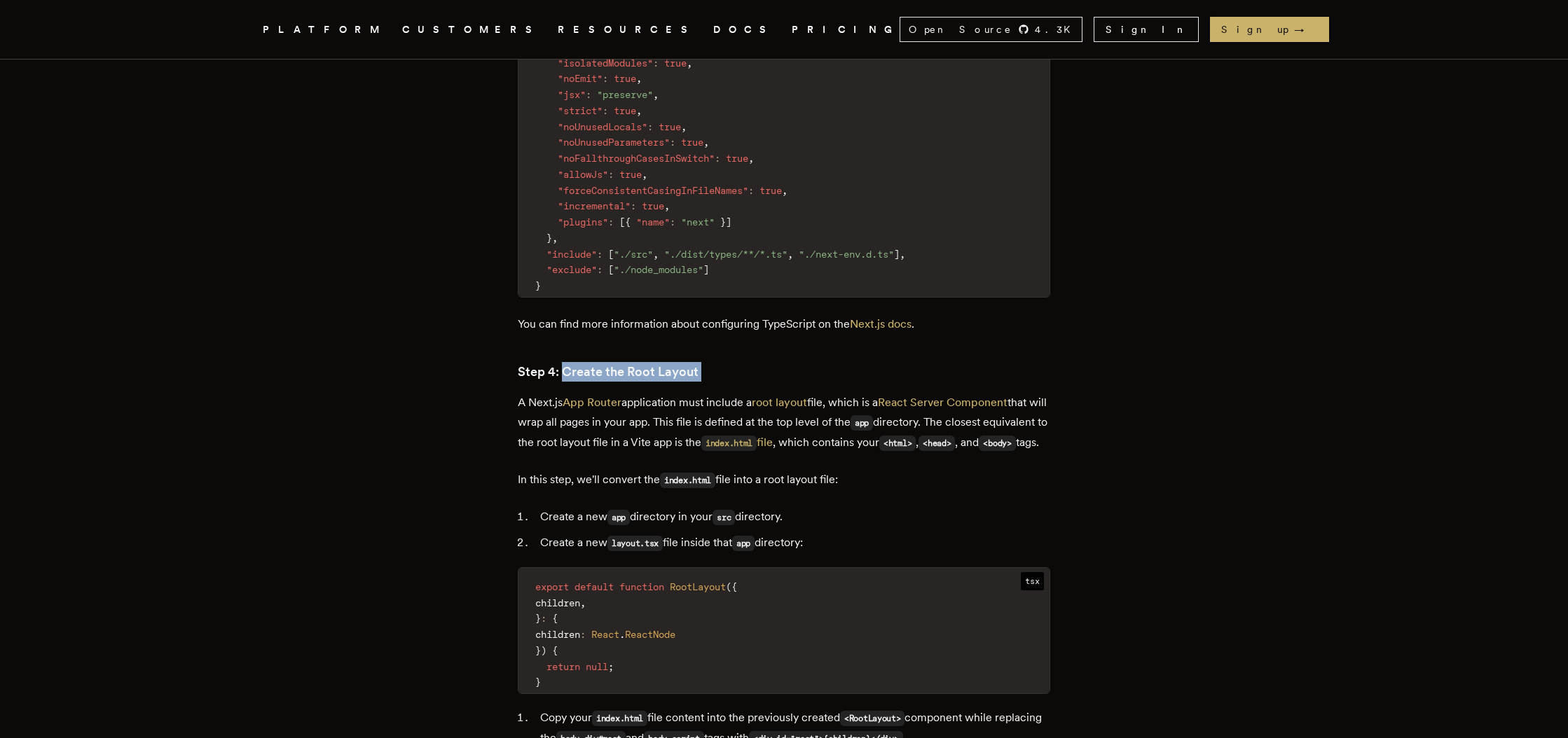
scroll to position [2549, 0]
click at [692, 393] on p "A Next.js App Router application must include a root layout file, which is a Re…" at bounding box center [784, 422] width 533 height 60
click at [693, 393] on p "A Next.js App Router application must include a root layout file, which is a Re…" at bounding box center [784, 422] width 533 height 60
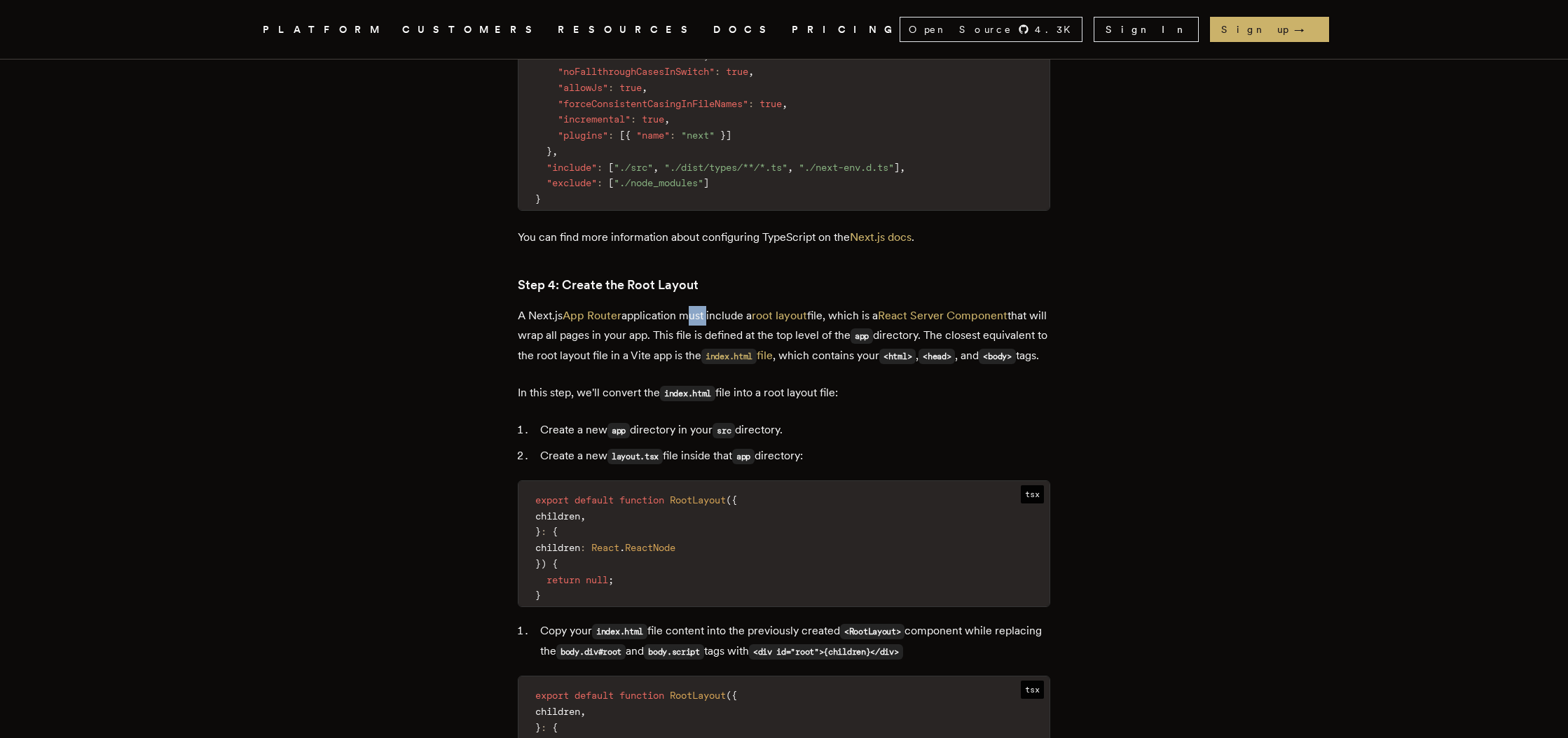
scroll to position [2637, 0]
click at [624, 421] on code "app" at bounding box center [618, 428] width 22 height 15
click at [735, 421] on code "src" at bounding box center [723, 428] width 22 height 15
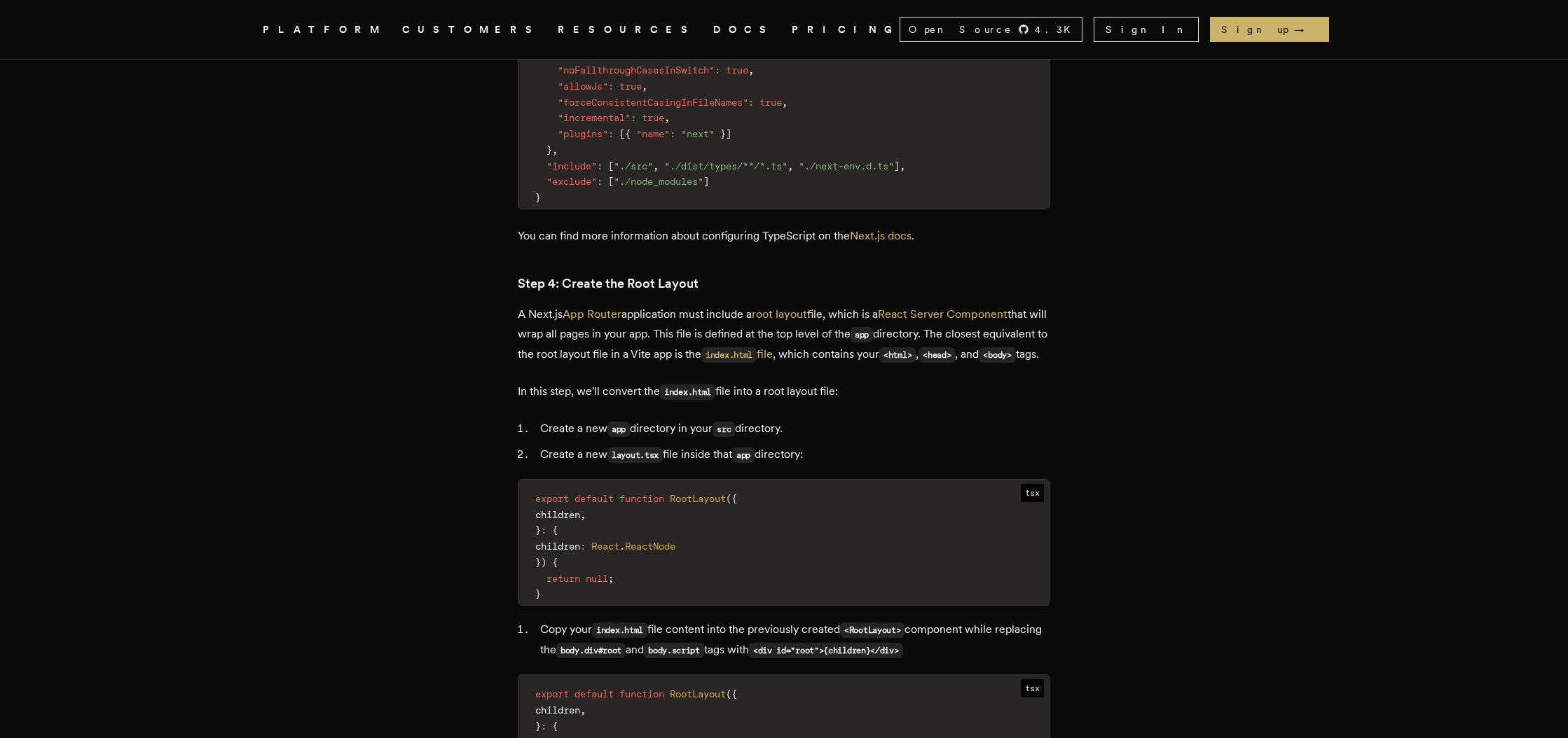
click at [634, 447] on code "layout.tsx" at bounding box center [635, 454] width 55 height 15
drag, startPoint x: 634, startPoint y: 445, endPoint x: 644, endPoint y: 445, distance: 10.0
click at [635, 447] on code "layout.tsx" at bounding box center [635, 454] width 55 height 15
click at [660, 447] on code "layout.tsx" at bounding box center [635, 454] width 55 height 15
click at [754, 447] on code "app" at bounding box center [743, 454] width 22 height 15
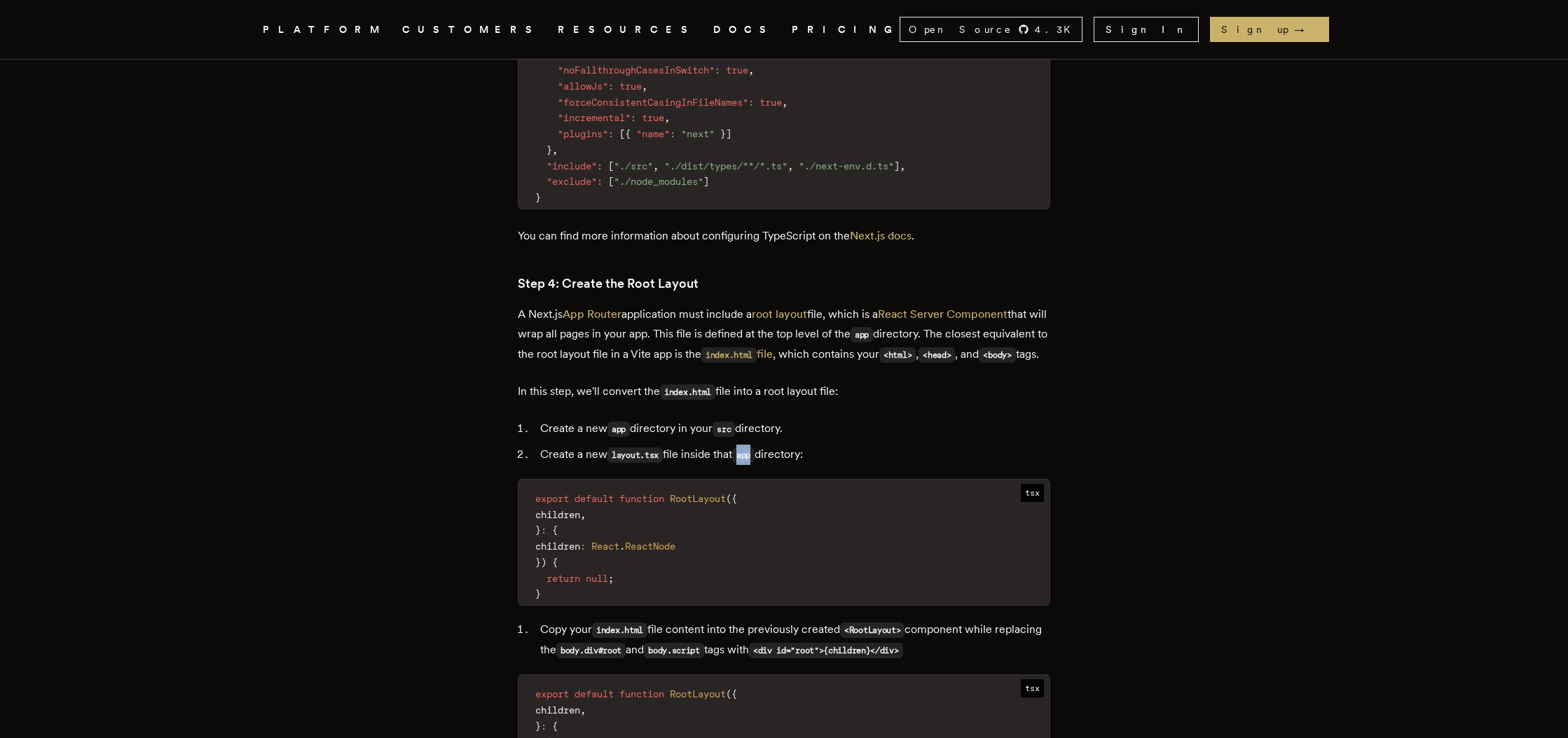
click at [754, 447] on code "app" at bounding box center [743, 454] width 22 height 15
drag, startPoint x: 709, startPoint y: 506, endPoint x: 688, endPoint y: 507, distance: 21.0
click at [706, 507] on code "export default function RootLayout ( { children , } : { children : React . Reac…" at bounding box center [784, 547] width 532 height 117
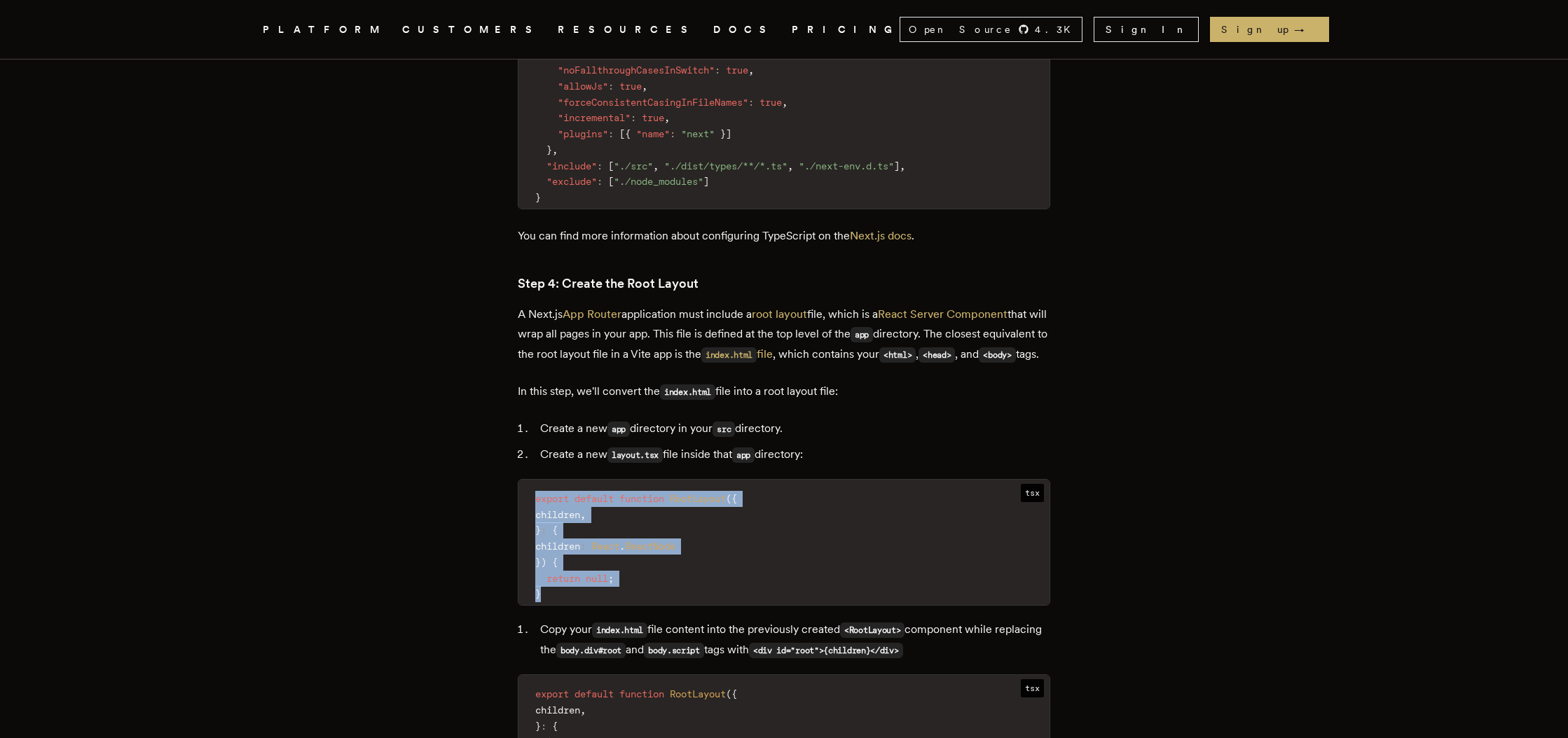
drag, startPoint x: 552, startPoint y: 579, endPoint x: 570, endPoint y: 493, distance: 87.9
click at [539, 488] on code "export default function RootLayout ( { children , } : { children : React . Reac…" at bounding box center [784, 547] width 532 height 117
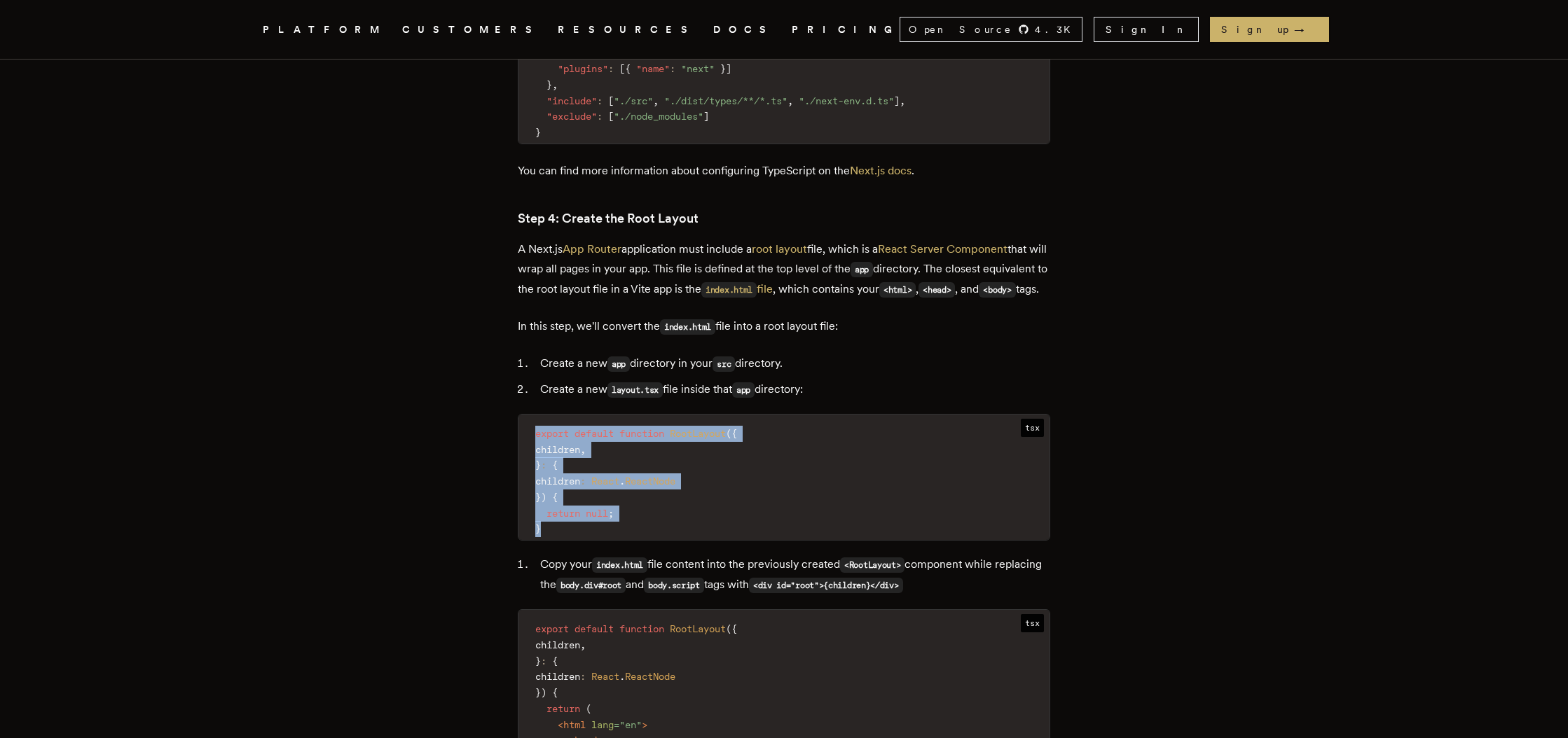
scroll to position [2795, 0]
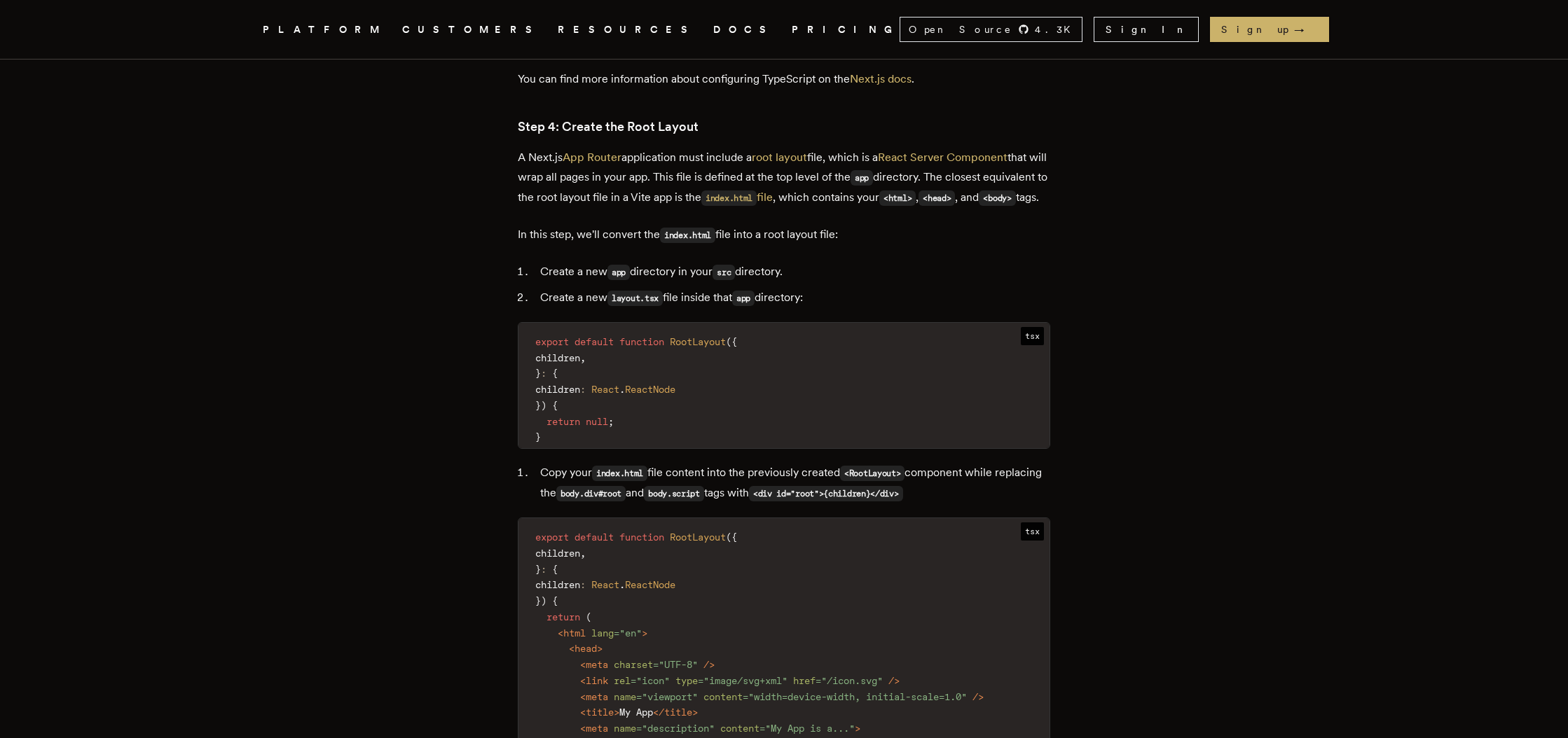
click at [618, 466] on code "index.html" at bounding box center [620, 473] width 55 height 15
drag, startPoint x: 618, startPoint y: 463, endPoint x: 636, endPoint y: 464, distance: 18.0
click at [619, 466] on code "index.html" at bounding box center [620, 473] width 55 height 15
click at [642, 466] on code "index.html" at bounding box center [620, 473] width 55 height 15
click at [896, 466] on code "<RootLayout>" at bounding box center [873, 473] width 64 height 15
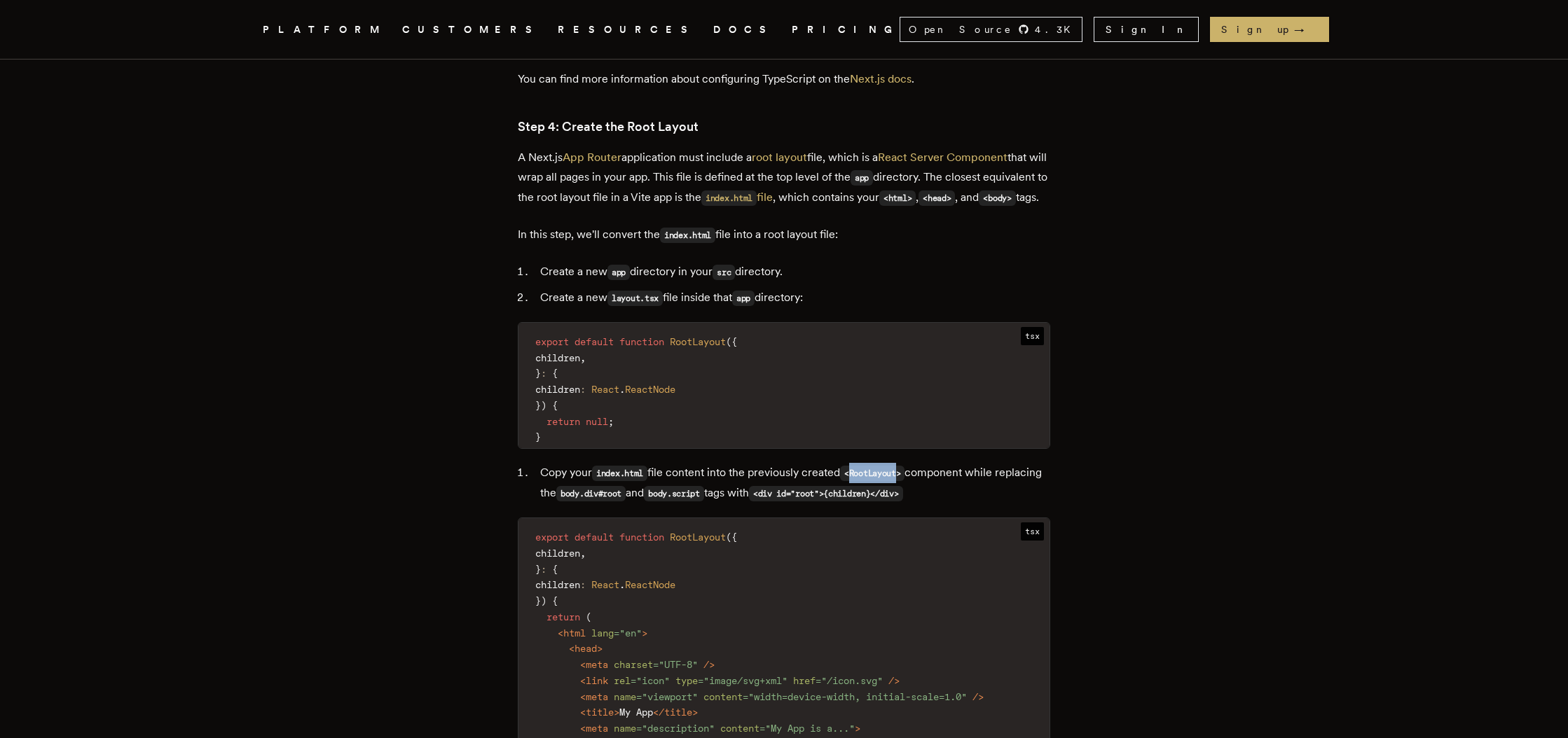
click at [896, 466] on code "<RootLayout>" at bounding box center [873, 473] width 64 height 15
click at [942, 463] on li "Copy your index.html file content into the previously created <RootLayout> comp…" at bounding box center [793, 483] width 515 height 40
drag, startPoint x: 942, startPoint y: 463, endPoint x: 928, endPoint y: 464, distance: 14.0
click at [942, 463] on li "Copy your index.html file content into the previously created <RootLayout> comp…" at bounding box center [793, 483] width 515 height 40
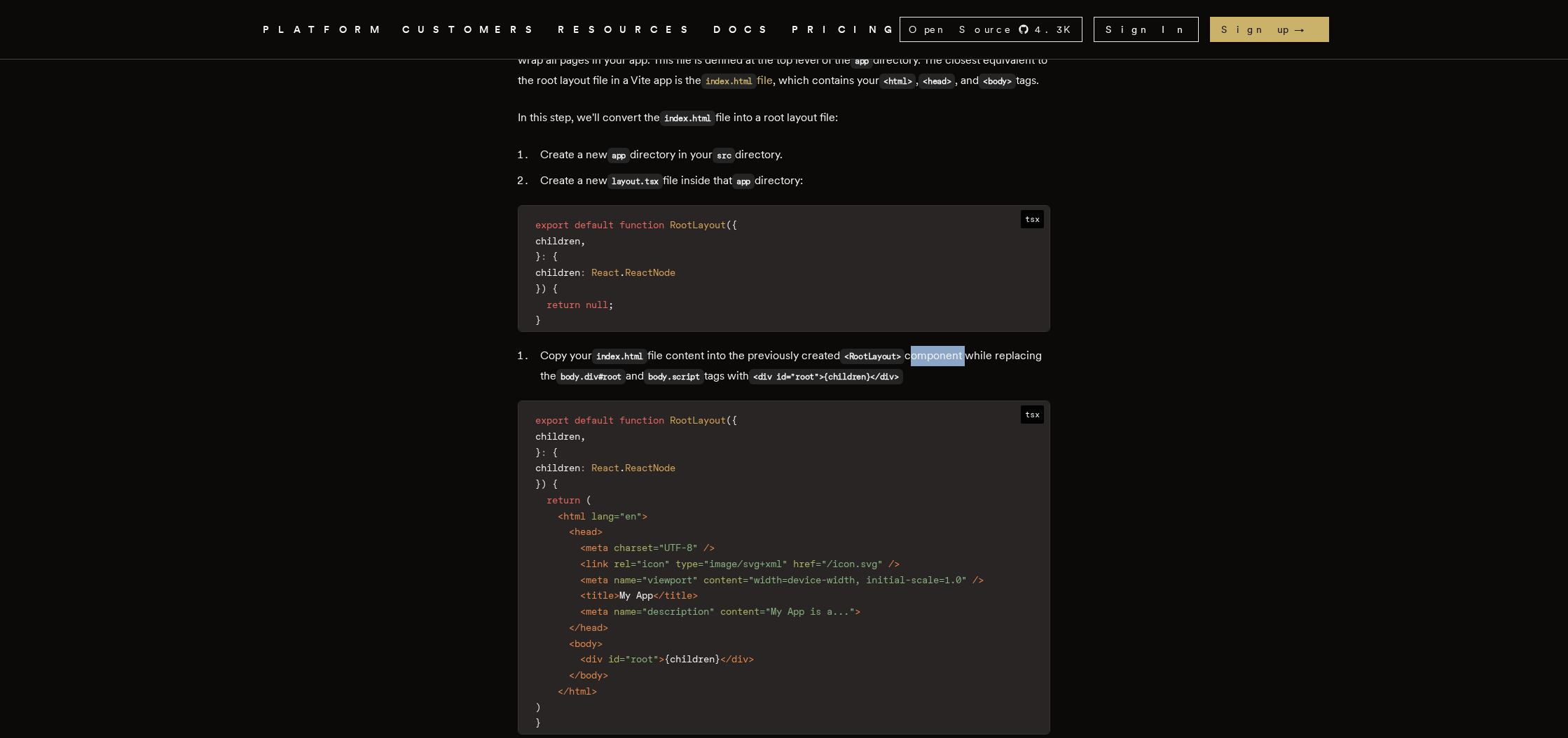
scroll to position [2936, 0]
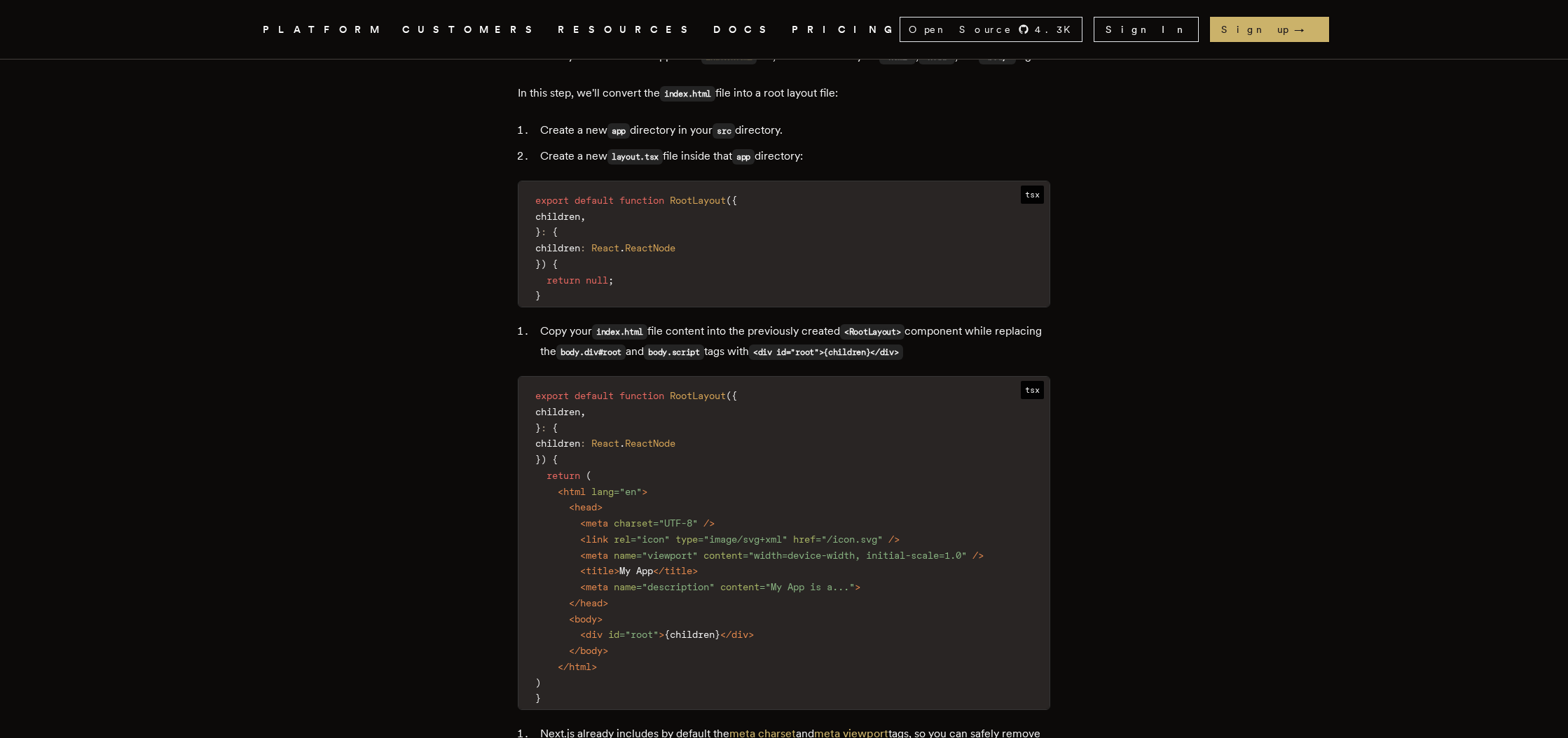
click at [703, 390] on span "RootLayout" at bounding box center [698, 395] width 56 height 12
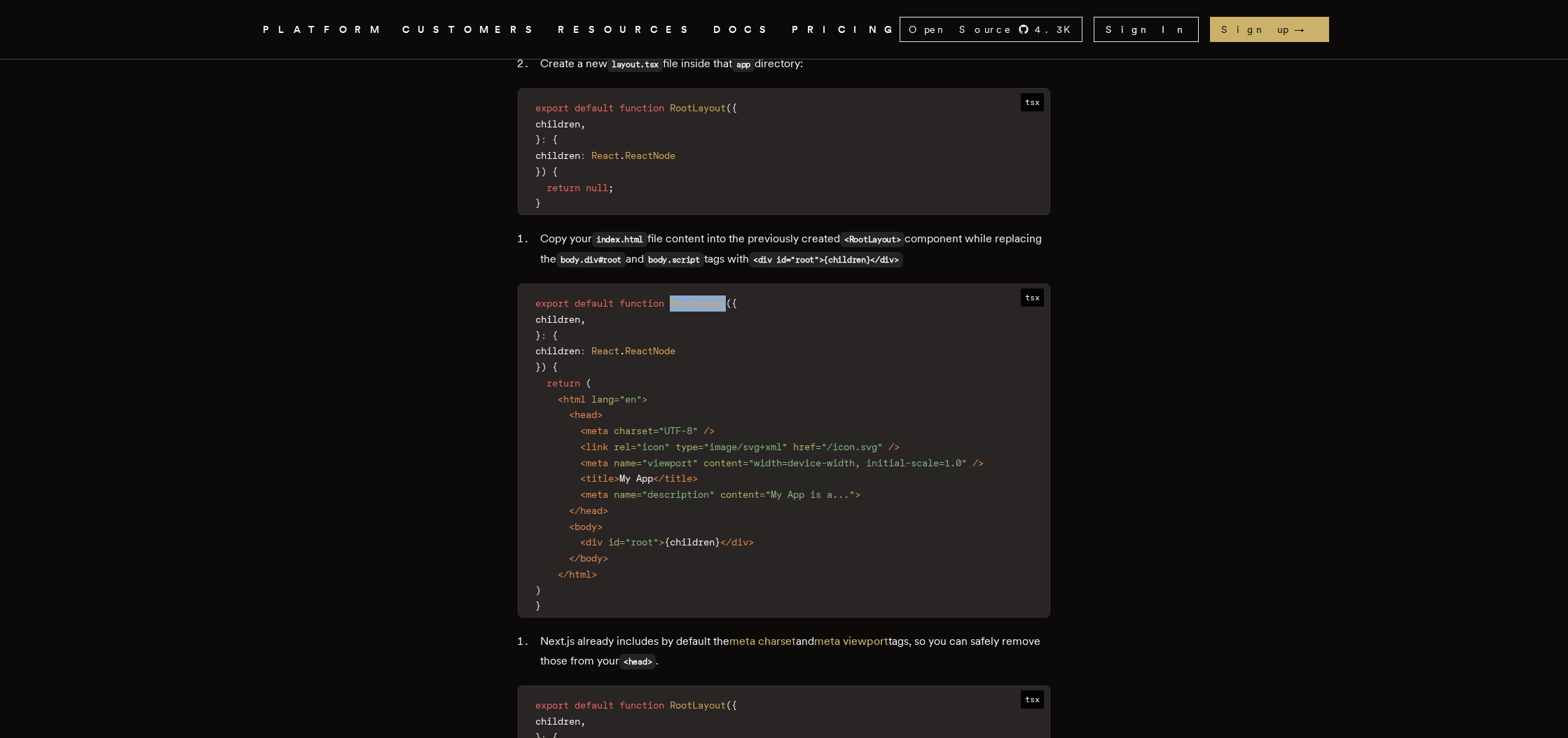
scroll to position [3027, 0]
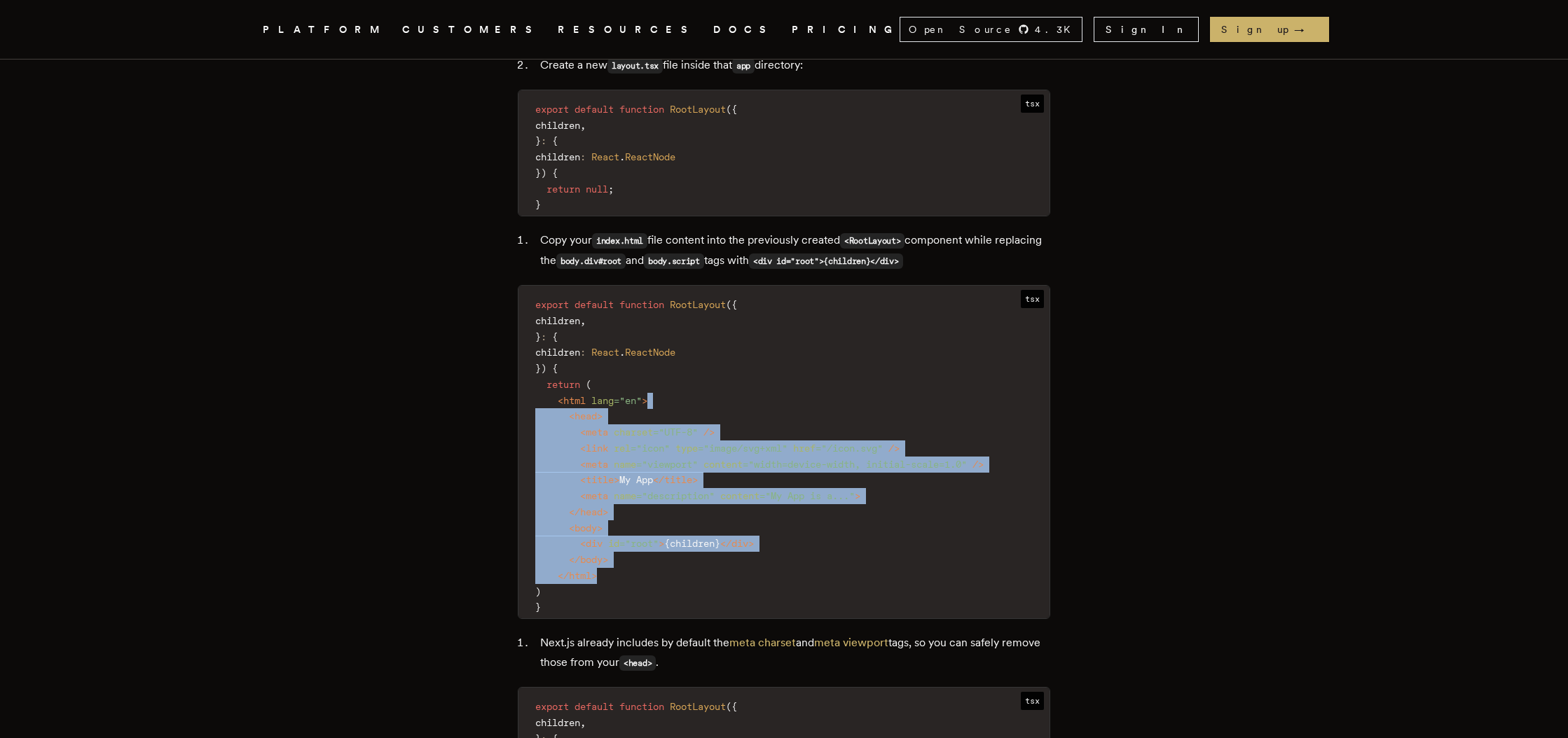
drag, startPoint x: 675, startPoint y: 388, endPoint x: 635, endPoint y: 554, distance: 170.8
click at [635, 560] on code "export default function RootLayout ( { children , } : { children : React . Reac…" at bounding box center [784, 456] width 532 height 325
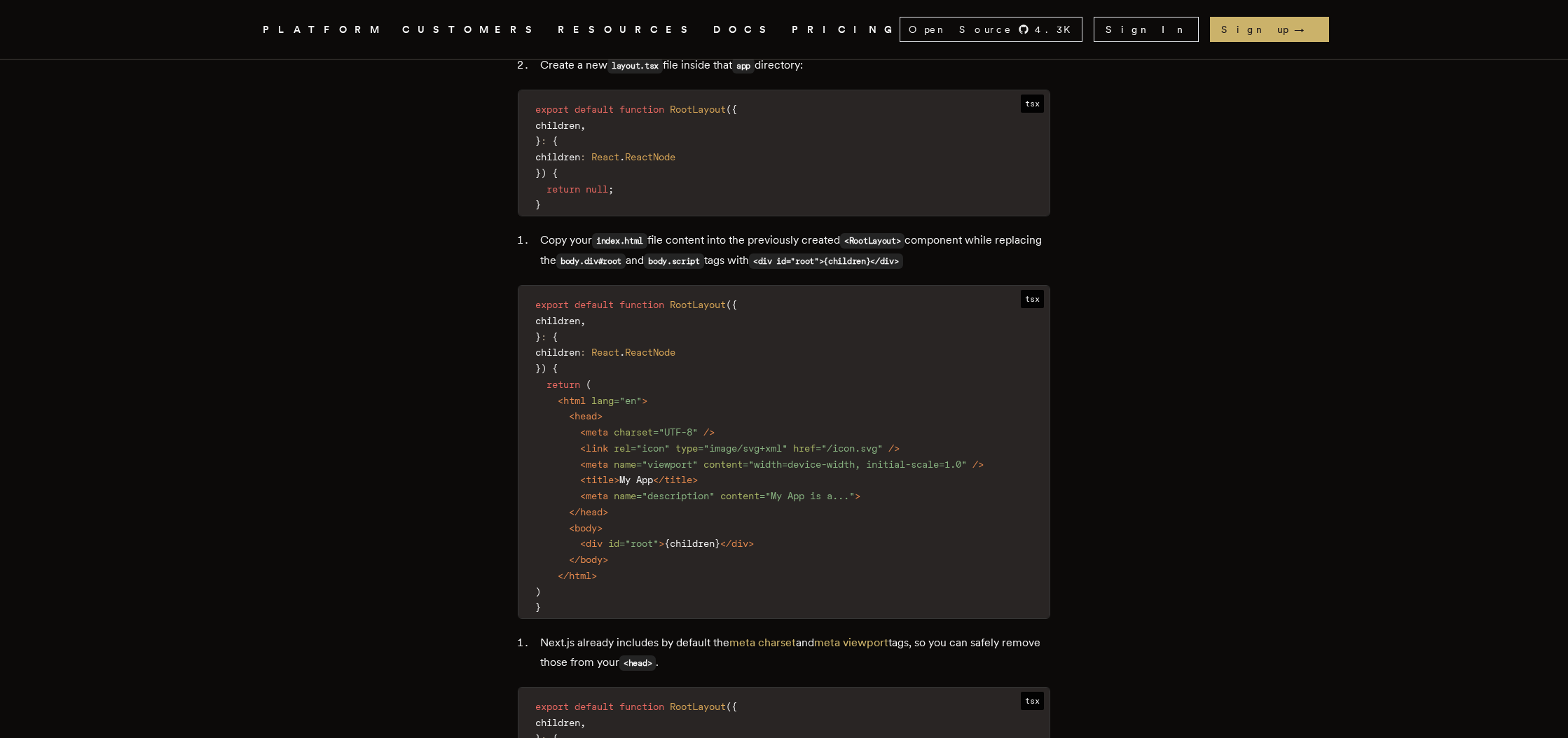
click at [636, 553] on code "export default function RootLayout ( { children , } : { children : React . Reac…" at bounding box center [784, 456] width 532 height 325
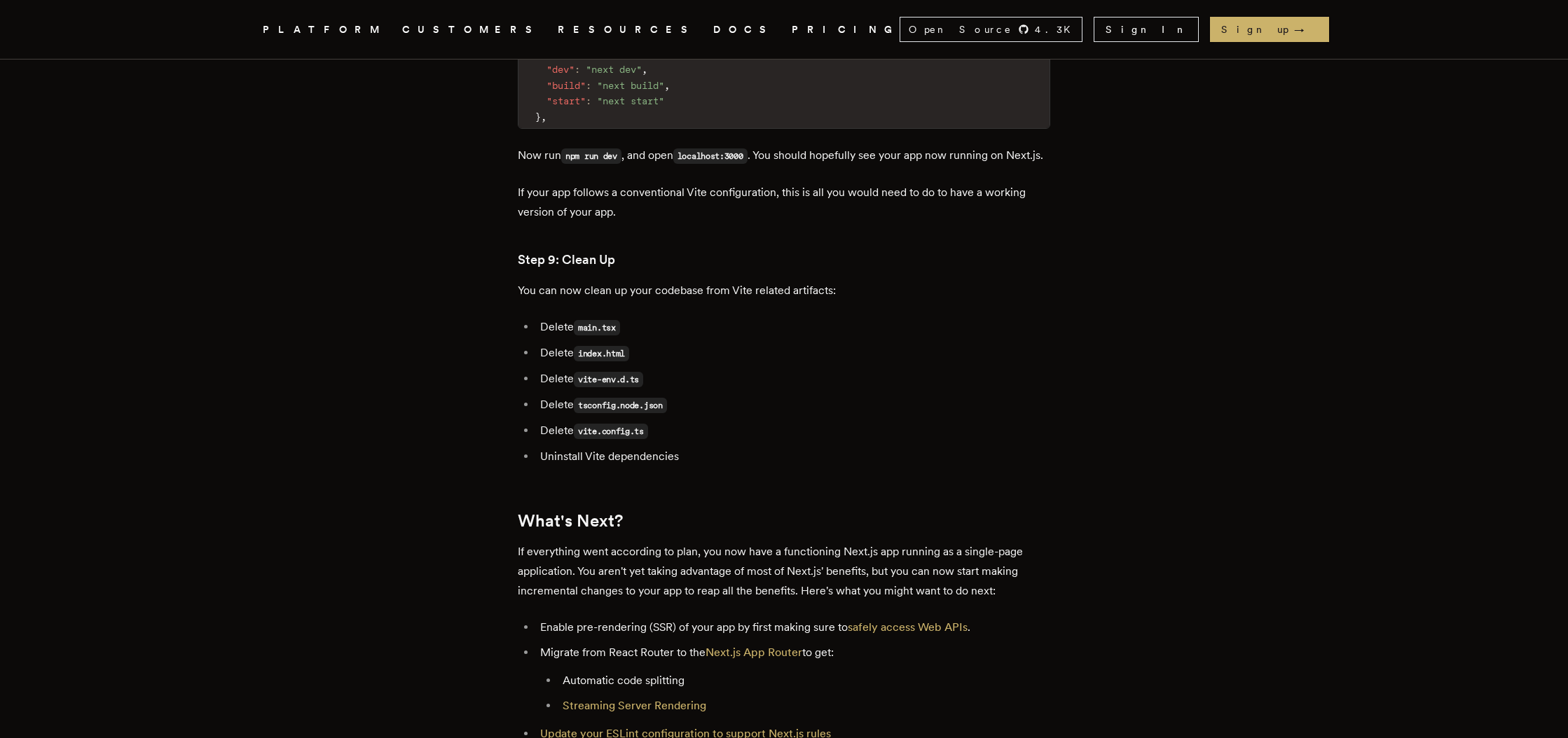
scroll to position [7079, 0]
